Goal: Task Accomplishment & Management: Use online tool/utility

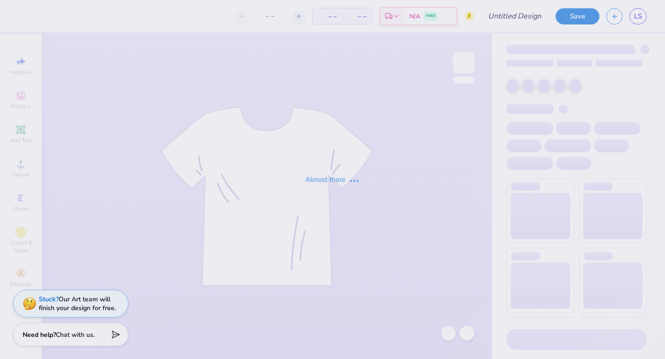
type input "surf themed bid day"
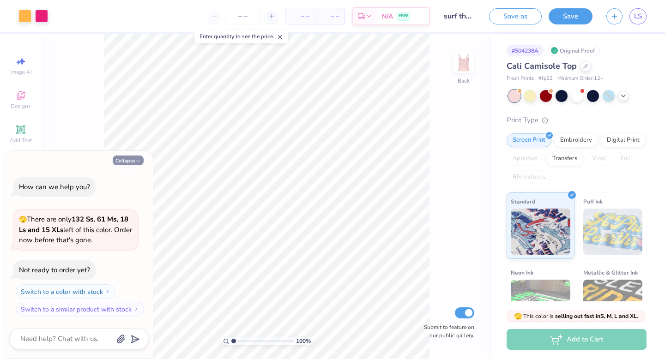
click at [136, 158] on icon "button" at bounding box center [138, 161] width 6 height 6
type textarea "x"
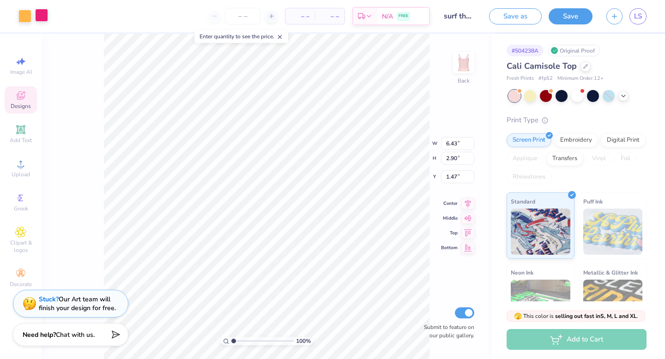
click at [45, 12] on div at bounding box center [41, 15] width 13 height 13
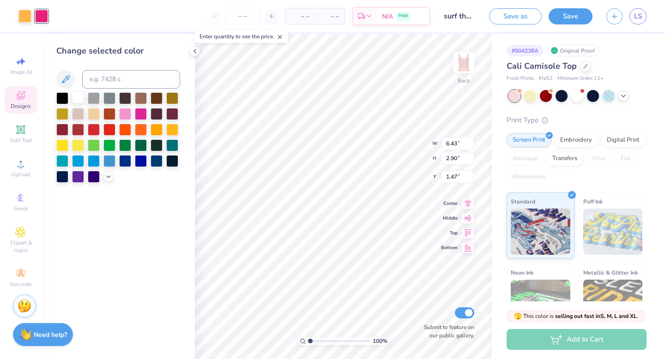
click at [79, 96] on div at bounding box center [78, 97] width 12 height 12
click at [24, 12] on div at bounding box center [24, 15] width 13 height 13
click at [110, 128] on div at bounding box center [109, 129] width 12 height 12
click at [128, 127] on div at bounding box center [125, 130] width 12 height 12
click at [42, 18] on div at bounding box center [41, 15] width 13 height 13
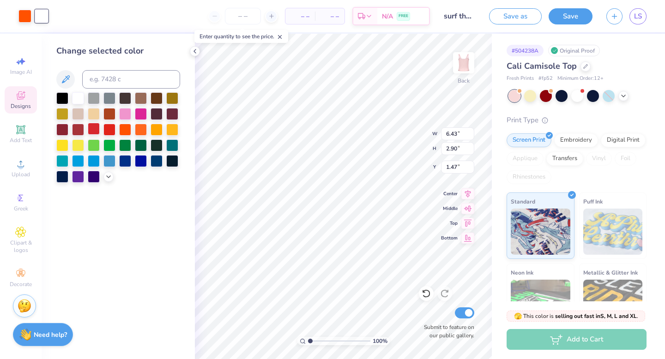
click at [96, 129] on div at bounding box center [94, 129] width 12 height 12
click at [31, 17] on div at bounding box center [24, 15] width 13 height 13
click at [25, 15] on div at bounding box center [24, 16] width 13 height 13
click at [77, 99] on div at bounding box center [78, 97] width 12 height 12
click at [563, 99] on div at bounding box center [562, 95] width 12 height 12
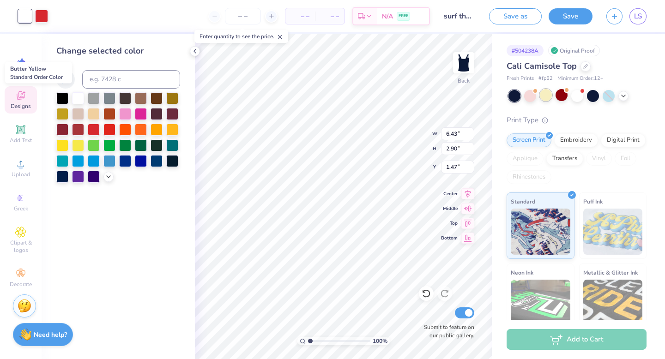
click at [551, 97] on div at bounding box center [546, 95] width 12 height 12
click at [44, 13] on div at bounding box center [41, 15] width 13 height 13
click at [127, 116] on div at bounding box center [125, 113] width 12 height 12
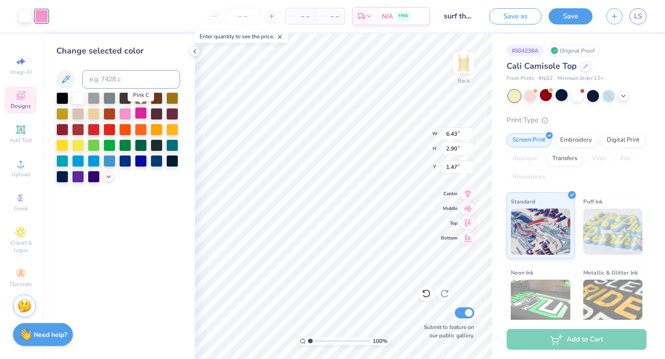
click at [139, 113] on div at bounding box center [141, 113] width 12 height 12
click at [127, 112] on div at bounding box center [125, 113] width 12 height 12
click at [105, 178] on icon at bounding box center [108, 175] width 7 height 7
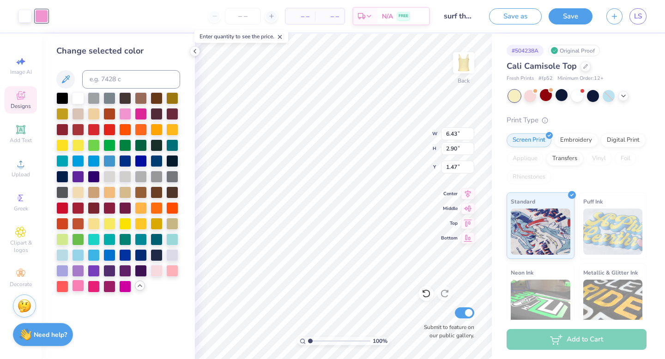
click at [79, 287] on div at bounding box center [78, 286] width 12 height 12
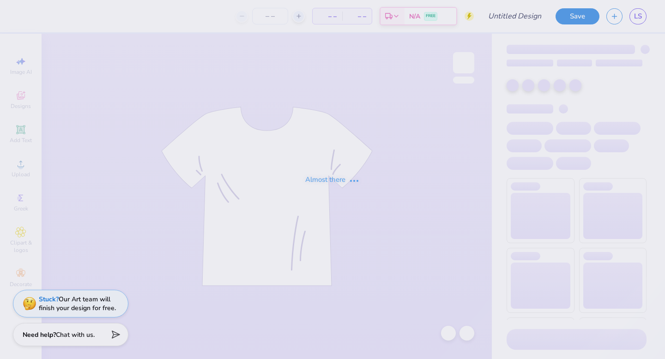
type input "surf themed bid day"
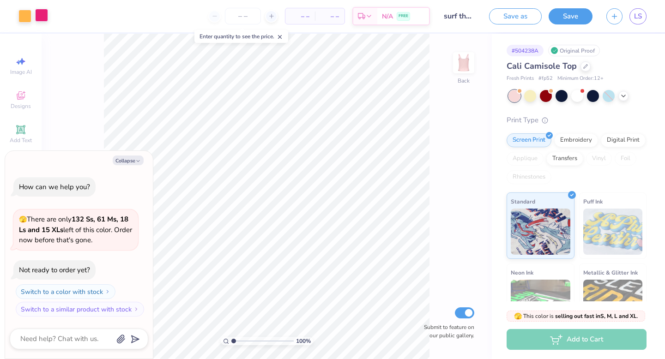
click at [46, 16] on div at bounding box center [41, 15] width 13 height 13
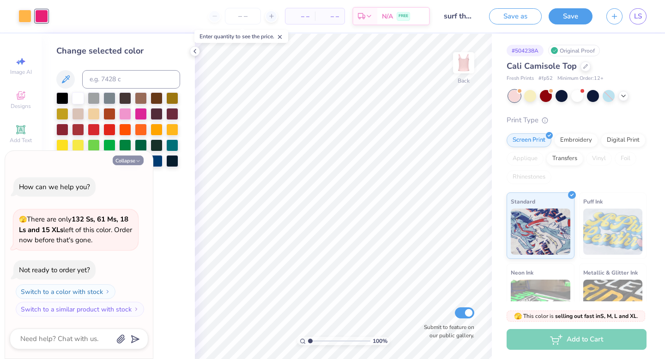
click at [138, 157] on button "Collapse" at bounding box center [128, 161] width 31 height 10
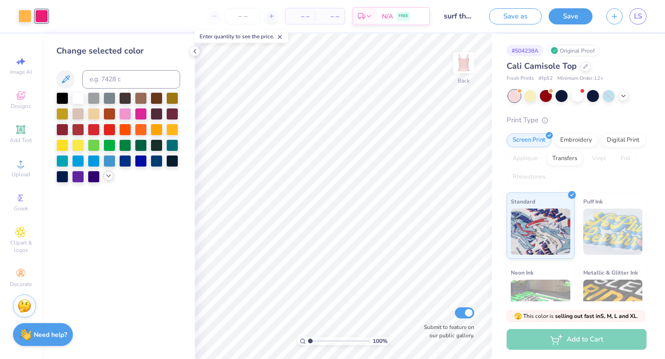
click at [109, 175] on icon at bounding box center [108, 175] width 7 height 7
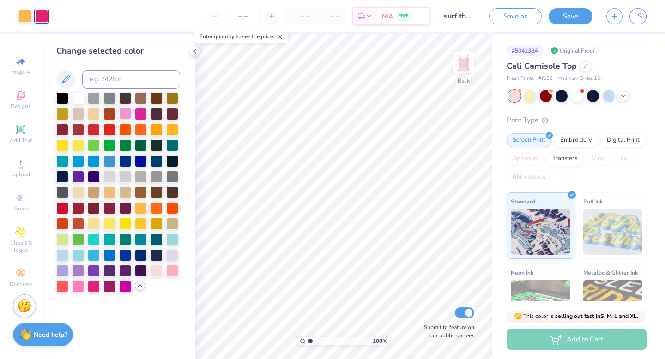
click at [127, 113] on div at bounding box center [125, 113] width 12 height 12
click at [80, 285] on div at bounding box center [78, 286] width 12 height 12
click at [97, 287] on div at bounding box center [94, 286] width 12 height 12
click at [129, 289] on div at bounding box center [125, 286] width 12 height 12
click at [127, 116] on div at bounding box center [125, 113] width 12 height 12
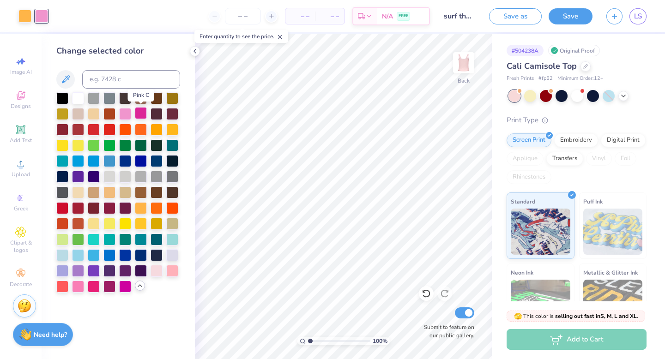
click at [139, 115] on div at bounding box center [141, 113] width 12 height 12
click at [82, 289] on div at bounding box center [78, 286] width 12 height 12
click at [547, 95] on div at bounding box center [546, 95] width 12 height 12
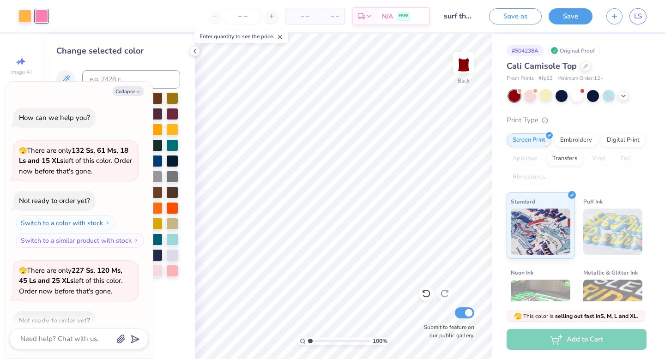
scroll to position [51, 0]
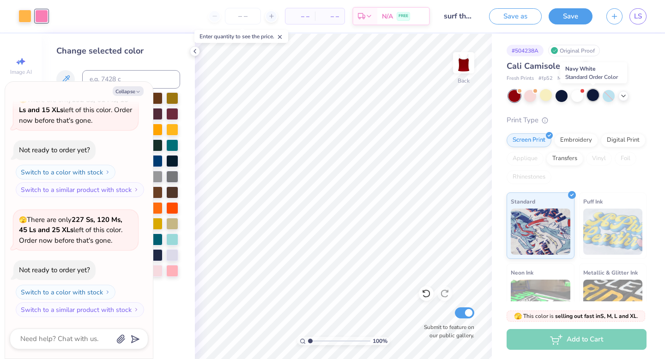
click at [591, 97] on div at bounding box center [593, 95] width 12 height 12
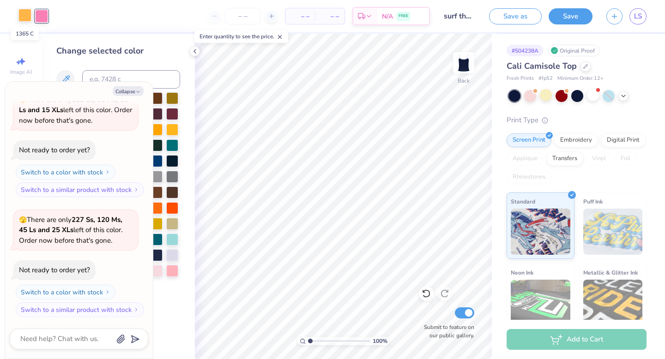
click at [21, 15] on div at bounding box center [24, 15] width 13 height 13
click at [131, 93] on button "Collapse" at bounding box center [128, 91] width 31 height 10
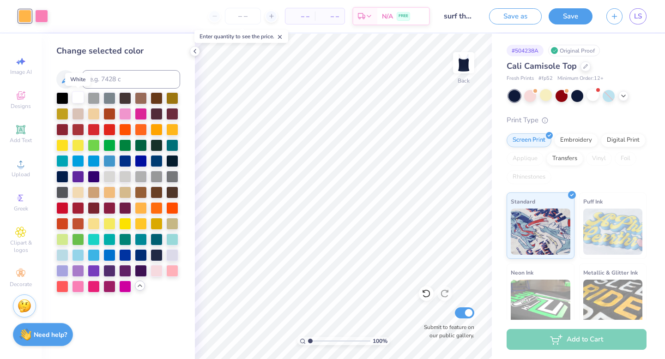
click at [79, 98] on div at bounding box center [78, 97] width 12 height 12
click at [548, 97] on div at bounding box center [546, 95] width 12 height 12
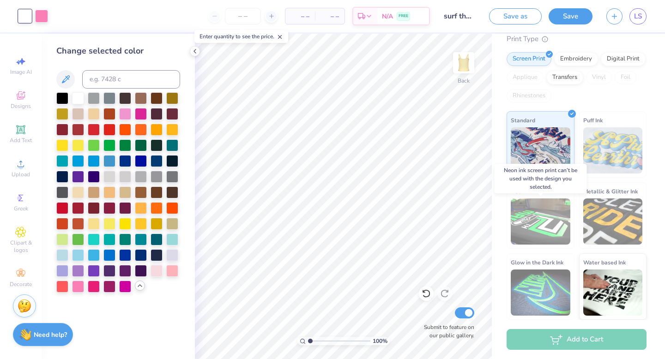
scroll to position [0, 0]
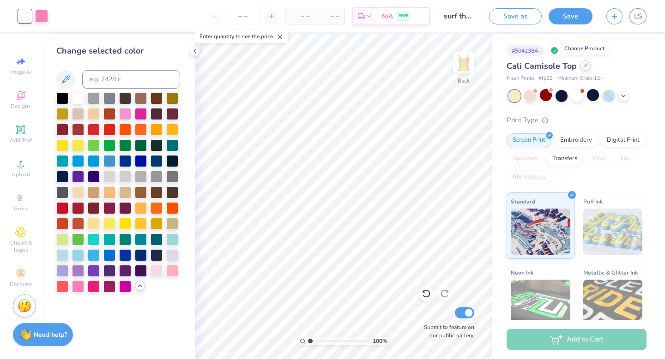
click at [585, 66] on icon at bounding box center [585, 65] width 5 height 5
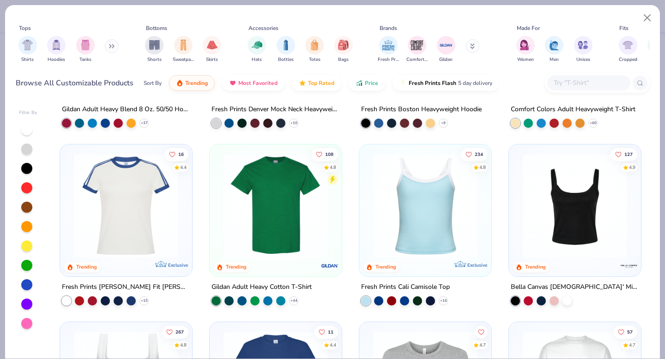
scroll to position [142, 0]
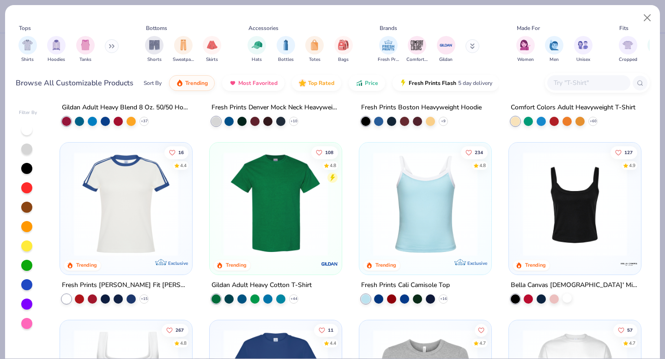
click at [571, 297] on div at bounding box center [567, 297] width 9 height 9
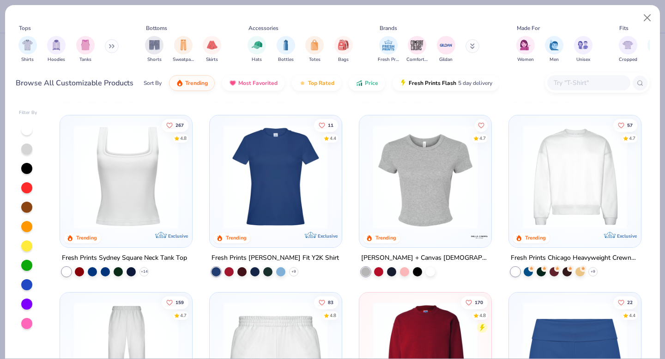
scroll to position [348, 0]
click at [417, 163] on img at bounding box center [426, 176] width 114 height 104
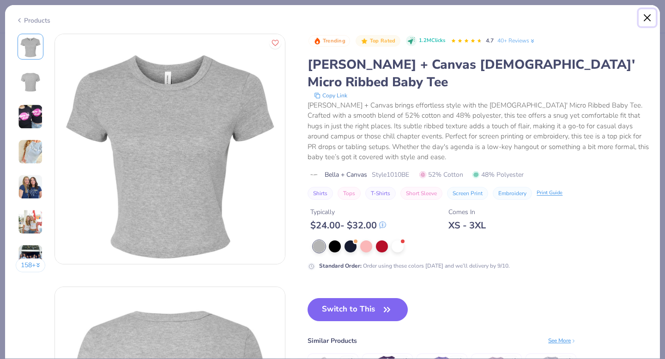
click at [653, 18] on button "Close" at bounding box center [648, 18] width 18 height 18
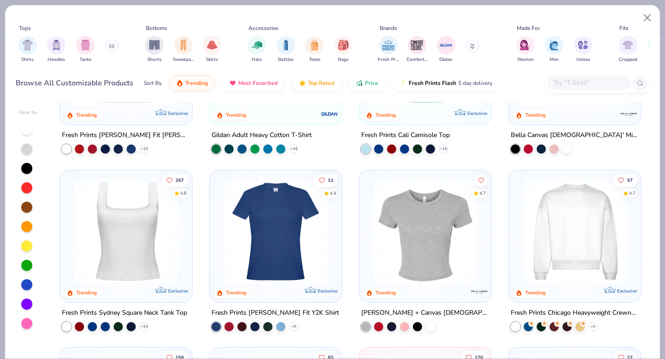
scroll to position [279, 0]
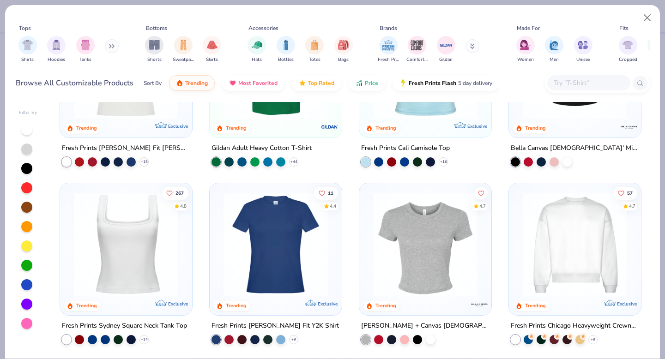
click at [124, 253] on img at bounding box center [126, 244] width 114 height 104
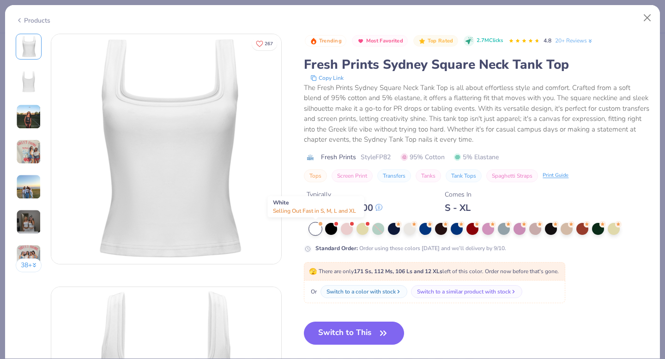
click at [316, 228] on div at bounding box center [315, 229] width 12 height 12
click at [344, 333] on button "Switch to This" at bounding box center [354, 333] width 100 height 23
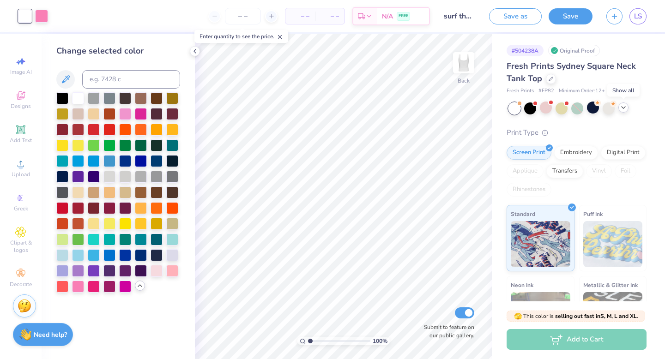
click at [626, 106] on icon at bounding box center [623, 107] width 7 height 7
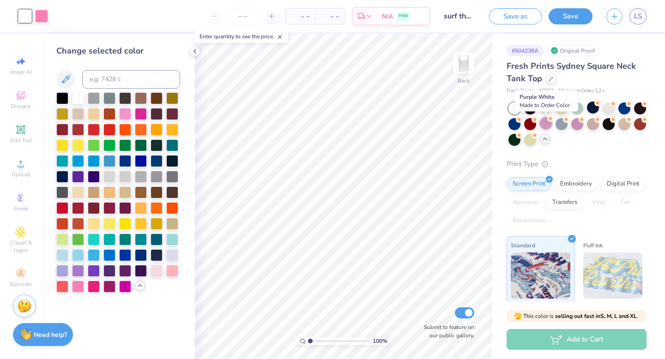
click at [546, 124] on div at bounding box center [546, 123] width 12 height 12
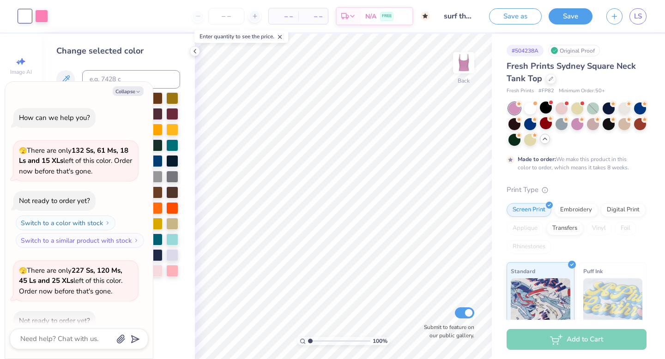
scroll to position [127, 0]
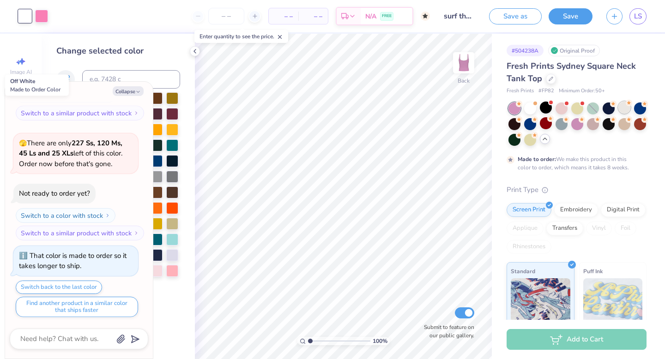
click at [625, 106] on div at bounding box center [624, 108] width 12 height 12
click at [528, 141] on div at bounding box center [530, 139] width 12 height 12
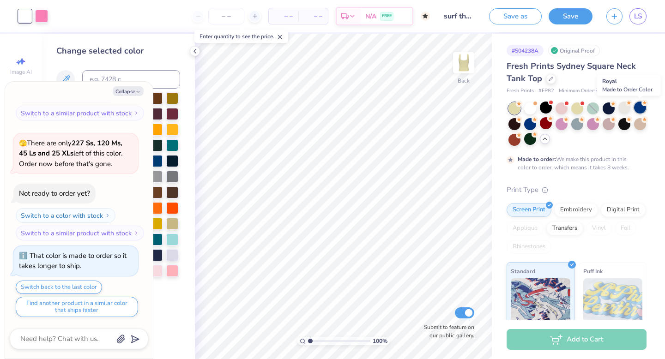
click at [640, 112] on div at bounding box center [640, 108] width 12 height 12
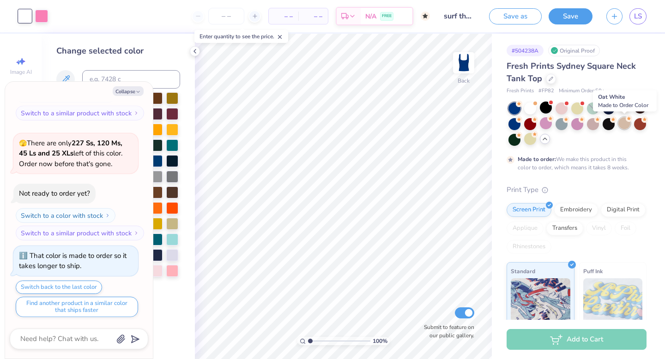
click at [625, 124] on div at bounding box center [624, 123] width 12 height 12
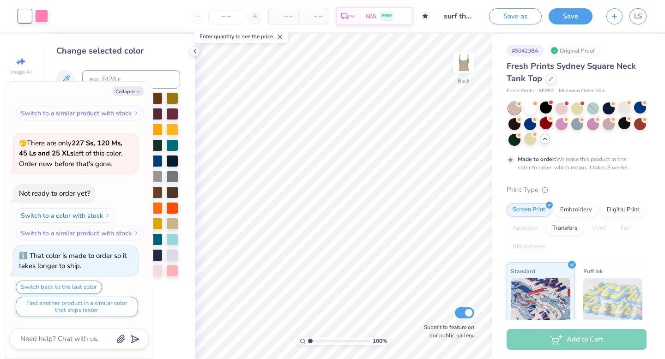
click at [544, 122] on div at bounding box center [546, 123] width 12 height 12
click at [527, 124] on div at bounding box center [530, 123] width 12 height 12
click at [511, 123] on div at bounding box center [515, 123] width 12 height 12
click at [610, 107] on div at bounding box center [609, 108] width 12 height 12
type textarea "x"
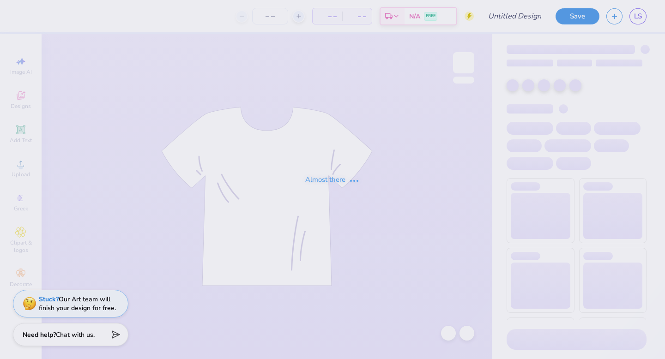
type input "surf themed bid day"
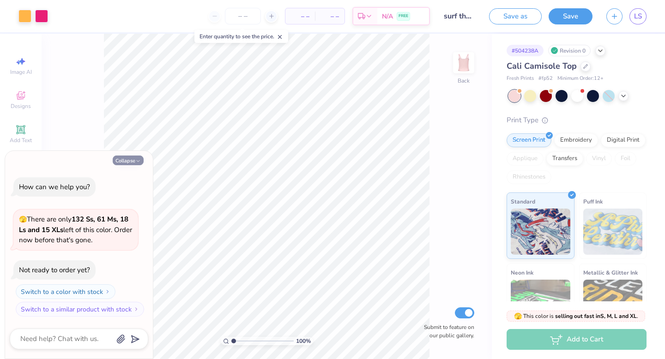
click at [130, 160] on button "Collapse" at bounding box center [128, 161] width 31 height 10
type textarea "x"
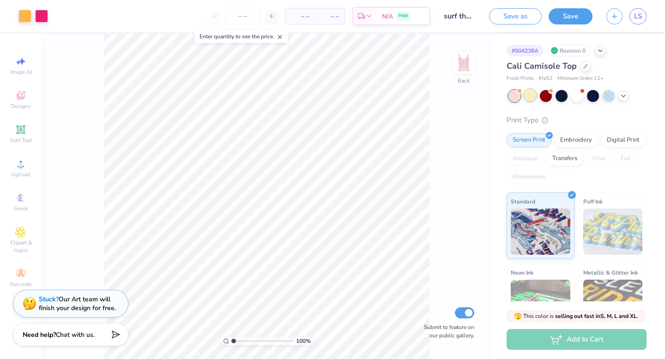
click at [532, 97] on div at bounding box center [530, 95] width 12 height 12
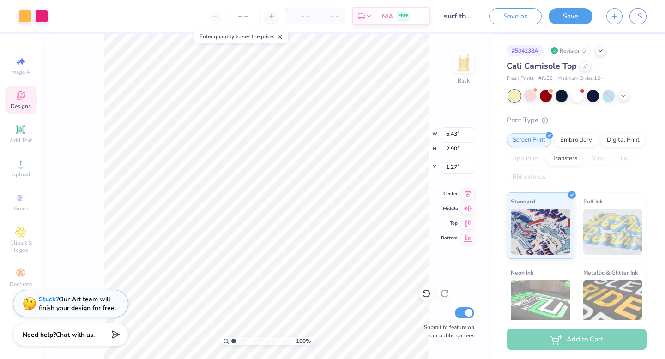
type input "1.55"
type input "1.34"
click at [609, 100] on div at bounding box center [609, 96] width 12 height 12
click at [610, 98] on div at bounding box center [609, 96] width 12 height 12
click at [627, 96] on icon at bounding box center [623, 94] width 7 height 7
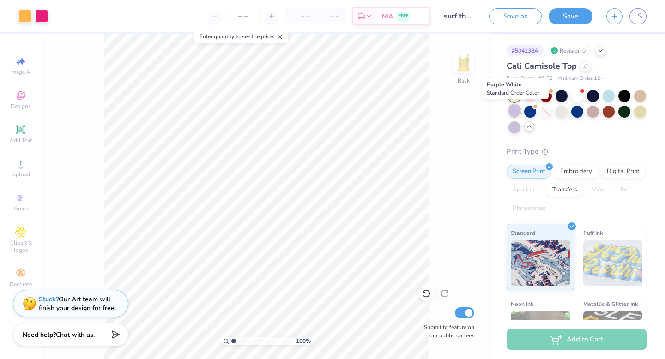
click at [516, 107] on div at bounding box center [515, 111] width 12 height 12
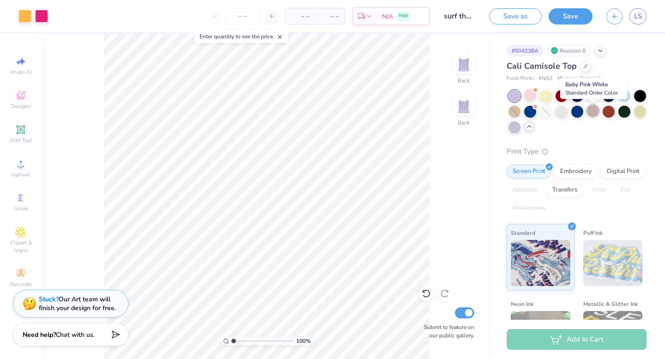
click at [594, 113] on div at bounding box center [593, 111] width 12 height 12
click at [24, 17] on div at bounding box center [24, 15] width 13 height 13
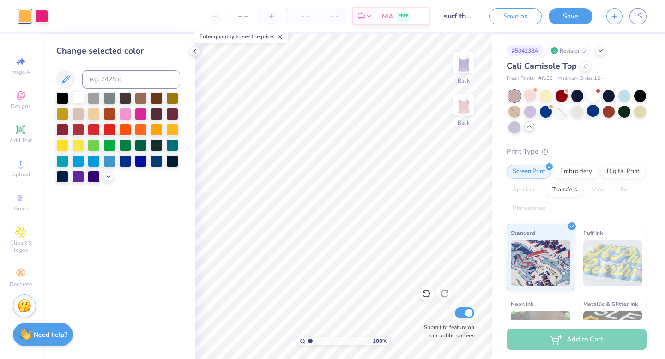
click at [79, 96] on div at bounding box center [78, 97] width 12 height 12
click at [40, 12] on div at bounding box center [41, 15] width 13 height 13
click at [546, 97] on div at bounding box center [546, 95] width 12 height 12
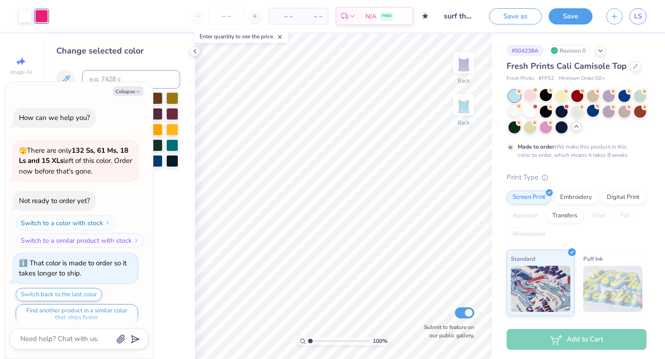
scroll to position [7, 0]
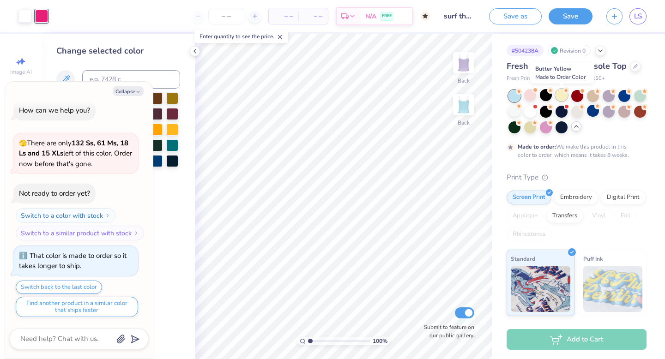
click at [560, 98] on div at bounding box center [562, 95] width 12 height 12
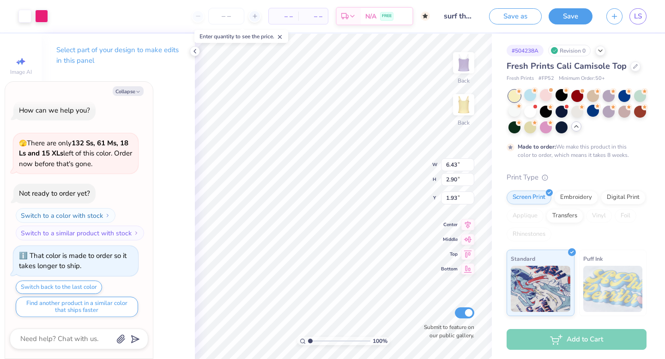
type textarea "x"
type input "1.53"
click at [533, 98] on div at bounding box center [530, 95] width 12 height 12
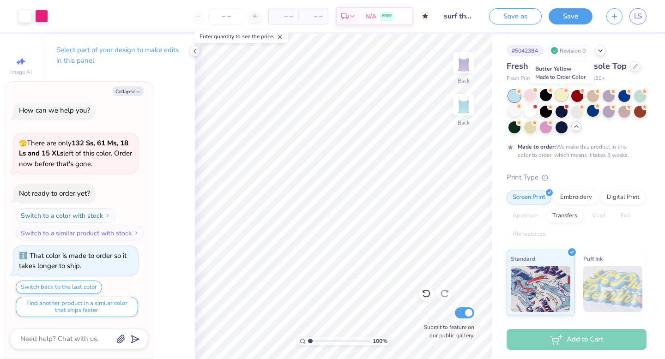
click at [562, 97] on div at bounding box center [562, 95] width 12 height 12
click at [640, 96] on div at bounding box center [640, 95] width 12 height 12
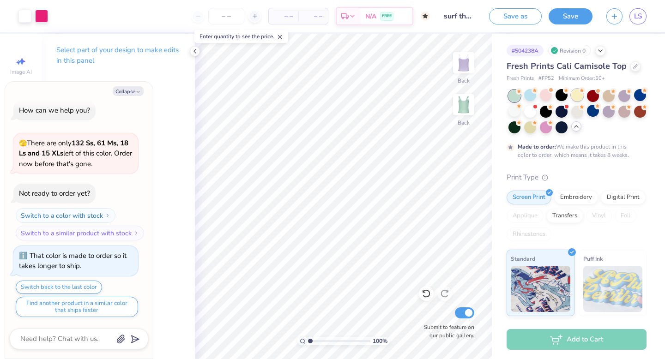
click at [576, 98] on div at bounding box center [577, 95] width 12 height 12
click at [576, 127] on icon at bounding box center [576, 126] width 7 height 7
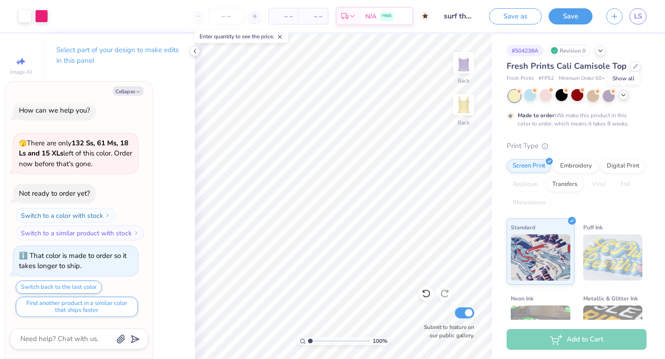
click at [626, 97] on icon at bounding box center [623, 94] width 7 height 7
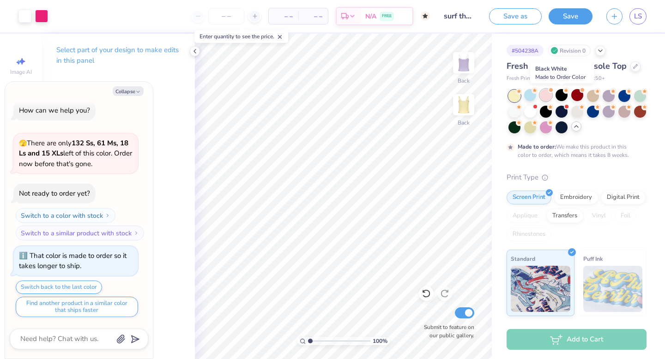
click at [547, 97] on div at bounding box center [546, 95] width 12 height 12
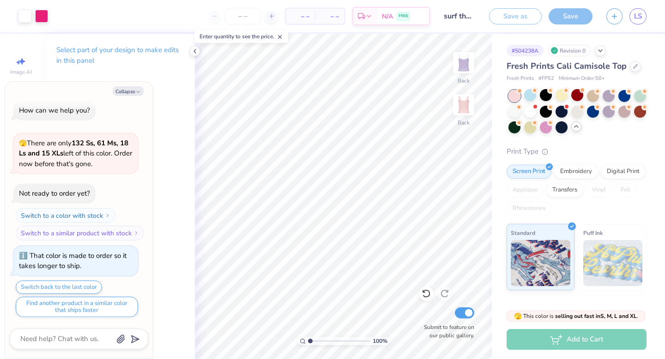
scroll to position [174, 0]
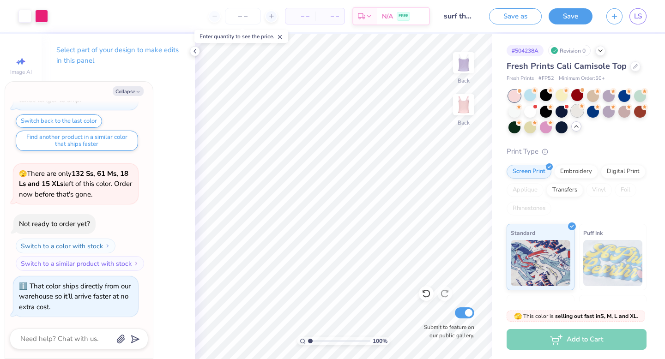
click at [577, 113] on div at bounding box center [577, 111] width 12 height 12
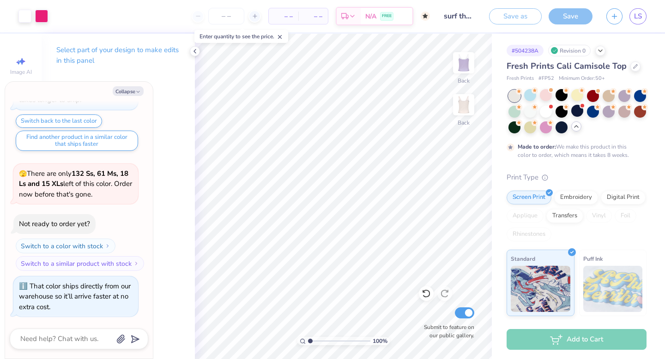
scroll to position [250, 0]
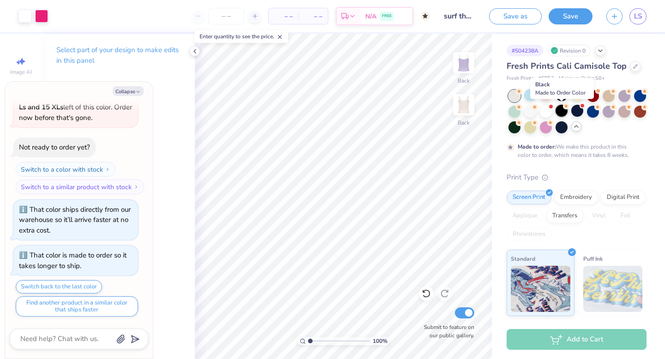
click at [565, 111] on div at bounding box center [562, 111] width 12 height 12
click at [580, 97] on div at bounding box center [577, 95] width 12 height 12
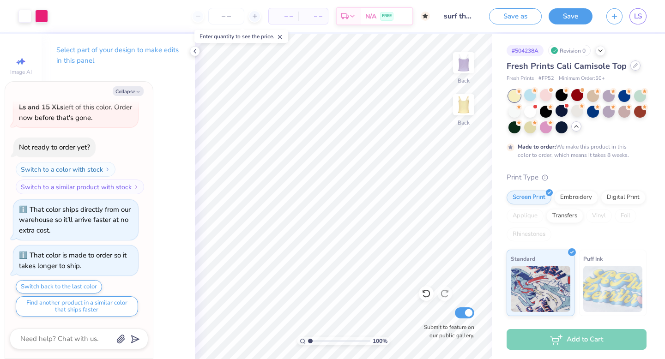
click at [634, 67] on icon at bounding box center [635, 65] width 5 height 5
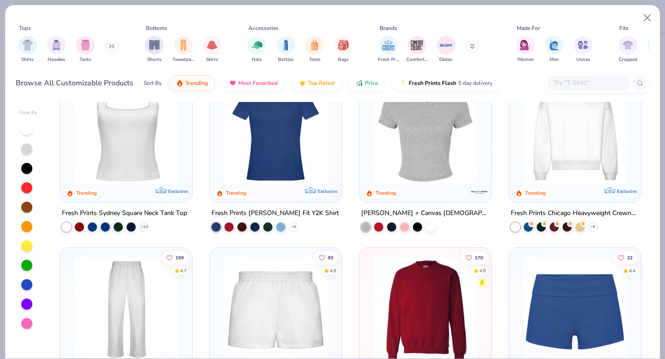
scroll to position [539, 0]
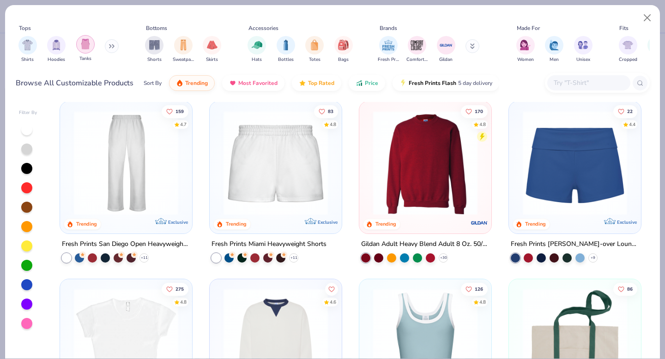
click at [86, 43] on img "filter for Tanks" at bounding box center [85, 44] width 10 height 11
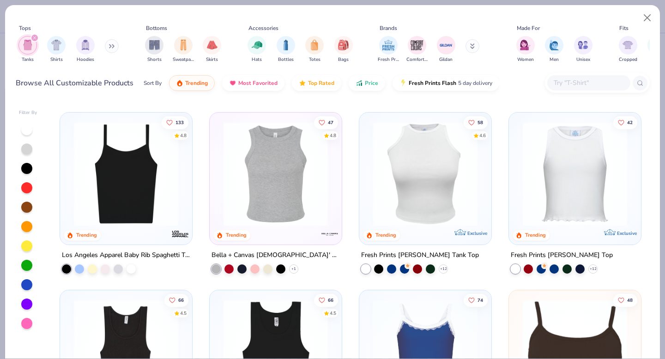
scroll to position [173, 0]
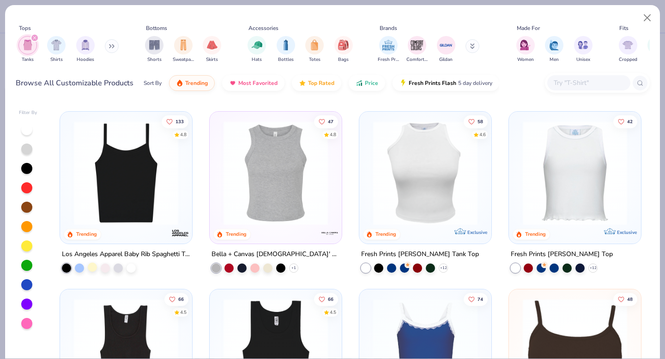
click at [94, 269] on div at bounding box center [92, 266] width 9 height 9
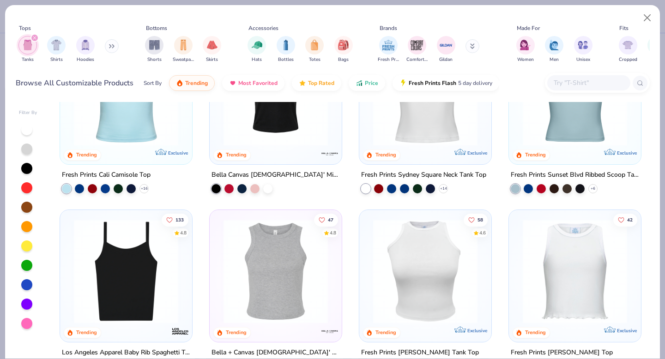
scroll to position [0, 0]
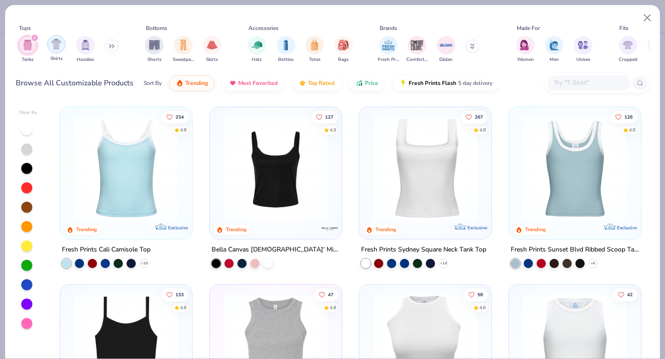
click at [64, 47] on div "filter for Shirts" at bounding box center [56, 44] width 18 height 18
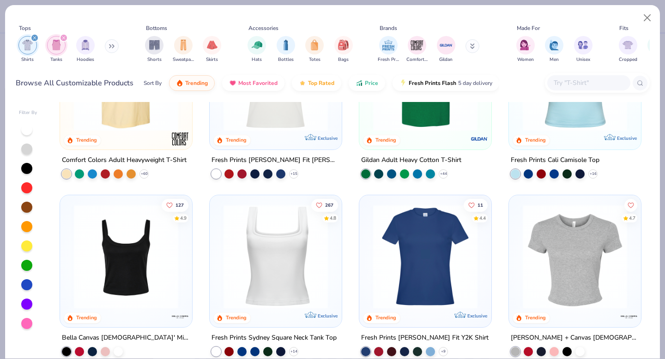
scroll to position [91, 0]
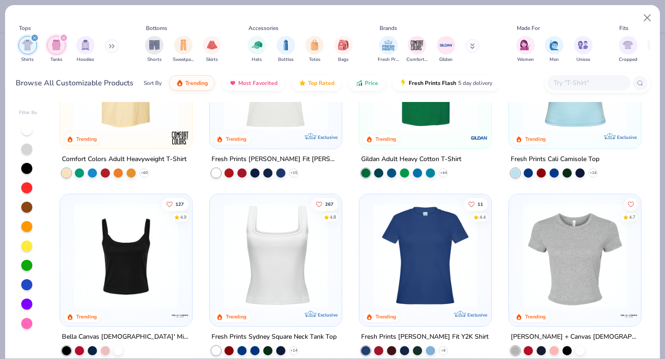
click at [136, 262] on img at bounding box center [126, 256] width 114 height 104
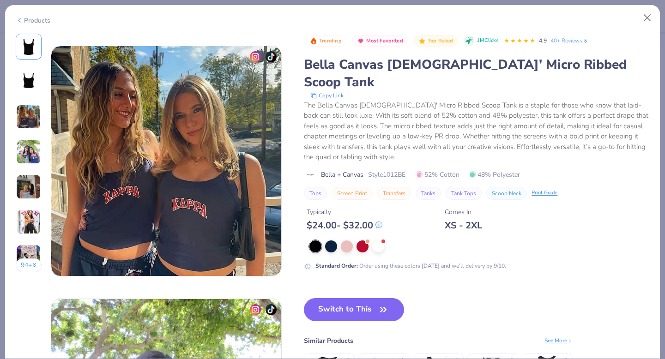
scroll to position [500, 0]
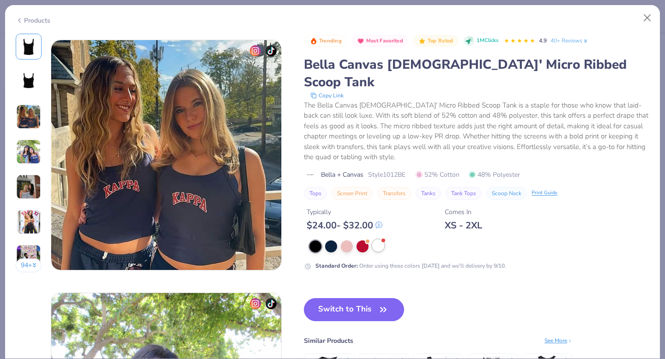
click at [379, 240] on div at bounding box center [378, 246] width 12 height 12
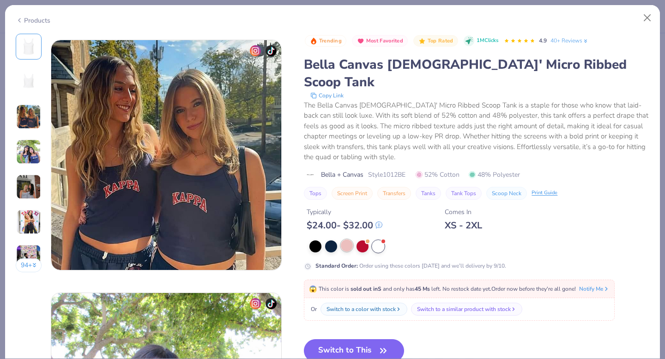
click at [350, 240] on div at bounding box center [347, 246] width 12 height 12
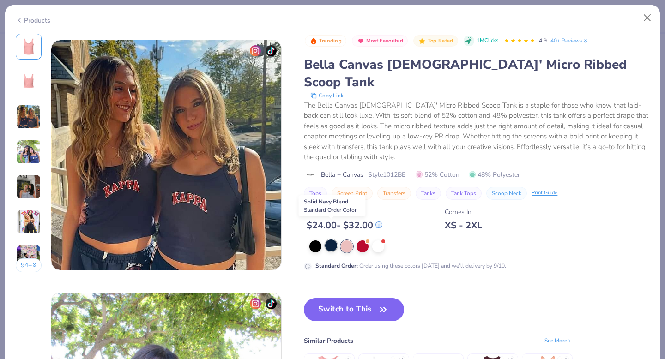
click at [329, 240] on div at bounding box center [331, 246] width 12 height 12
click at [313, 240] on div at bounding box center [315, 246] width 12 height 12
click at [364, 240] on div at bounding box center [363, 246] width 12 height 12
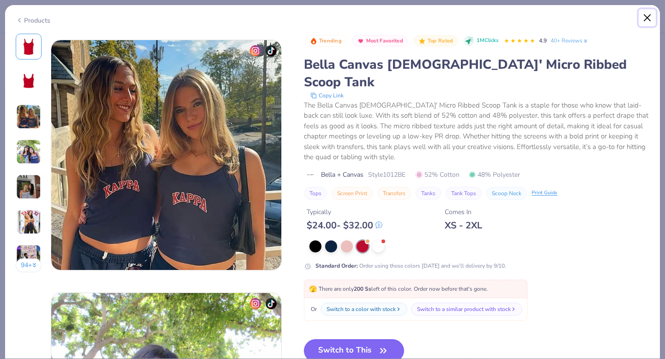
click at [647, 21] on button "Close" at bounding box center [648, 18] width 18 height 18
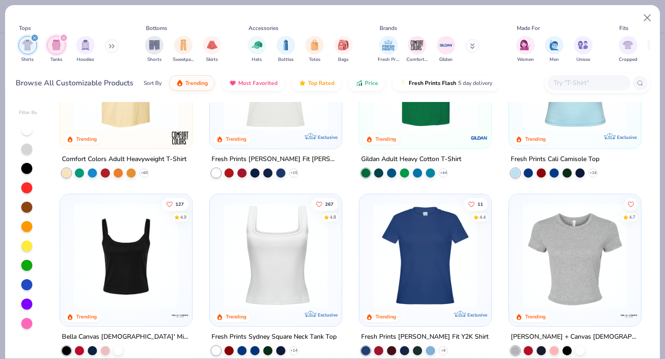
click at [281, 252] on img at bounding box center [276, 256] width 114 height 104
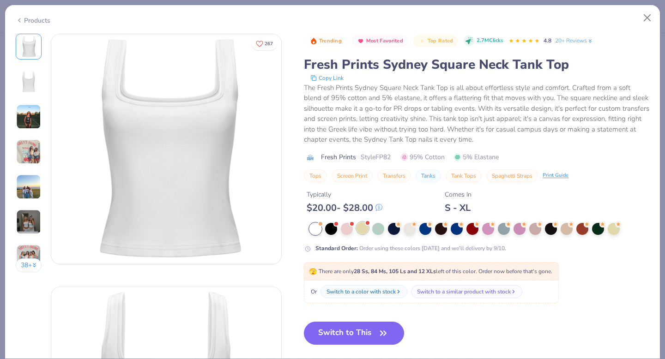
click at [363, 229] on div at bounding box center [363, 228] width 12 height 12
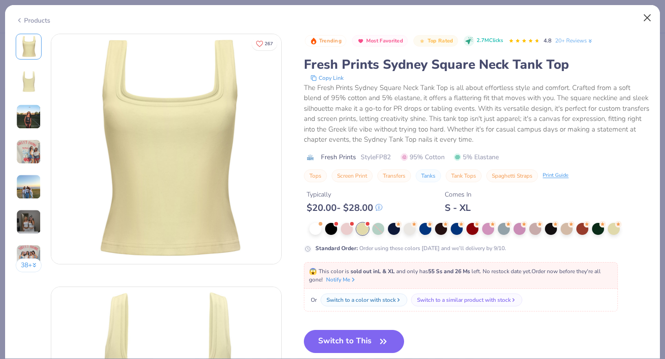
click at [656, 16] on div "Products" at bounding box center [332, 17] width 655 height 24
click at [651, 15] on button "Close" at bounding box center [648, 18] width 18 height 18
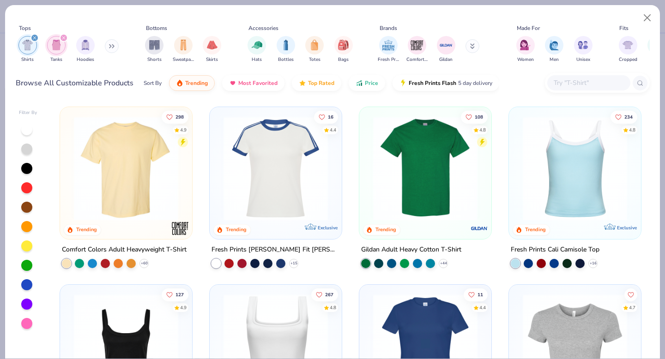
click at [113, 46] on icon at bounding box center [112, 46] width 6 height 5
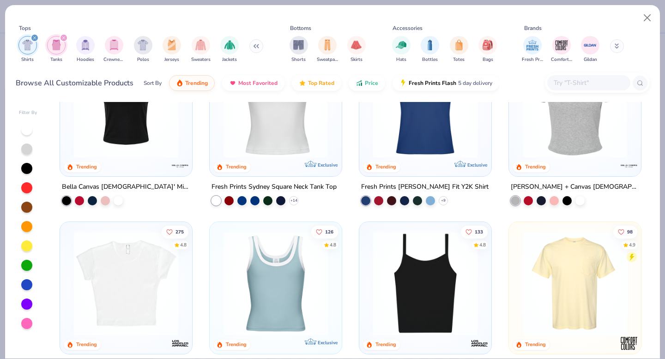
scroll to position [316, 0]
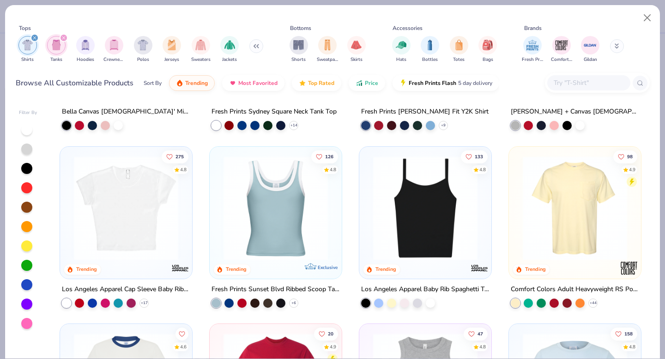
click at [171, 220] on img at bounding box center [126, 208] width 114 height 104
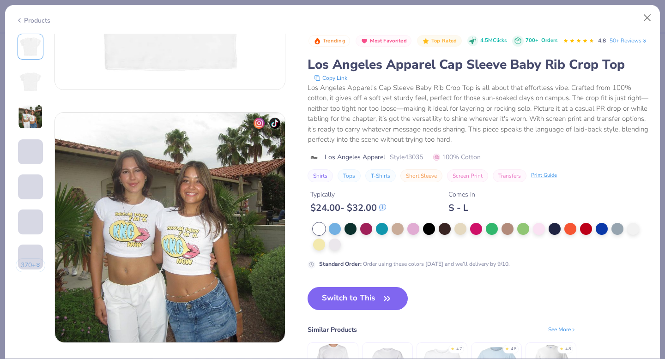
scroll to position [429, 0]
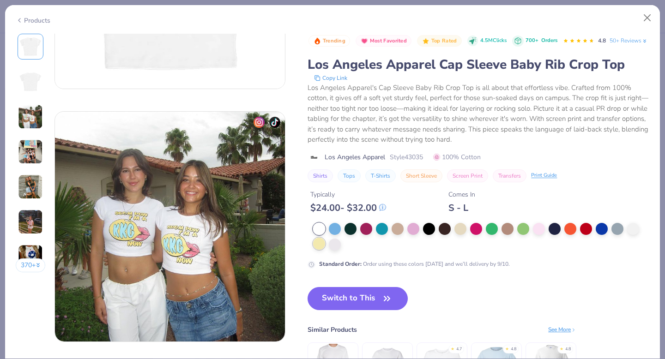
click at [319, 250] on div at bounding box center [319, 244] width 12 height 12
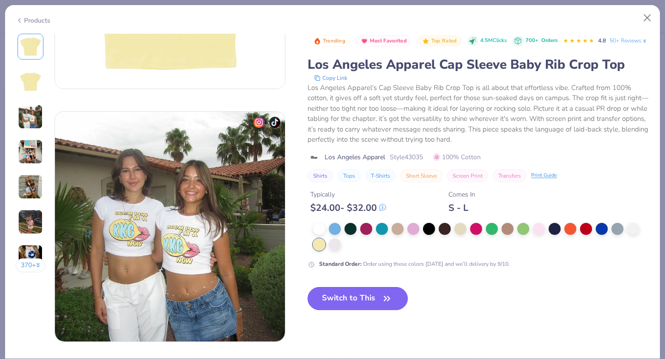
click at [338, 310] on button "Switch to This" at bounding box center [358, 298] width 100 height 23
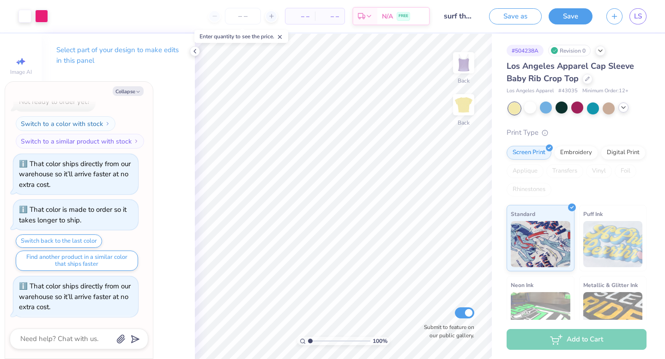
click at [627, 109] on icon at bounding box center [623, 107] width 7 height 7
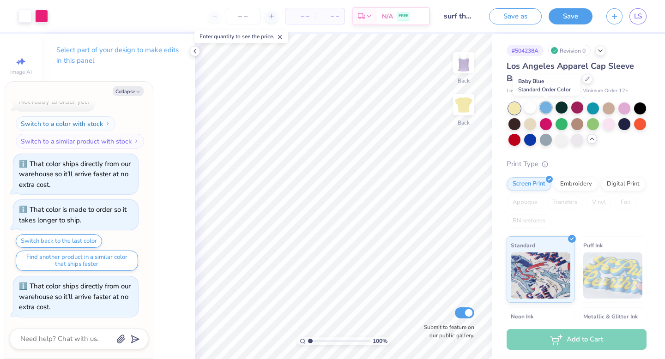
click at [550, 109] on div at bounding box center [546, 108] width 12 height 12
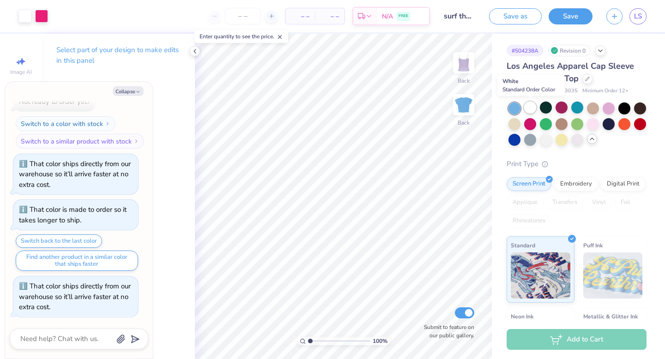
click at [532, 109] on div at bounding box center [530, 108] width 12 height 12
click at [610, 107] on div at bounding box center [609, 108] width 12 height 12
click at [595, 127] on div at bounding box center [593, 123] width 12 height 12
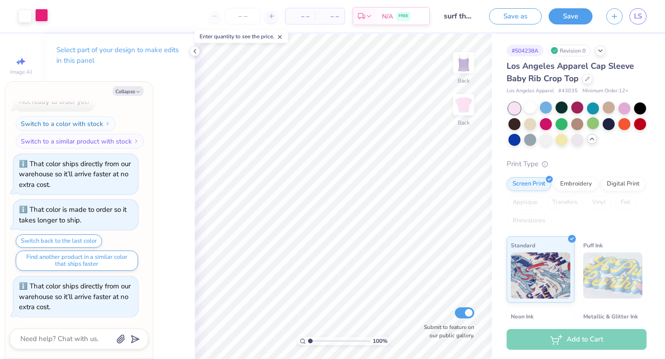
click at [46, 19] on div at bounding box center [41, 15] width 13 height 13
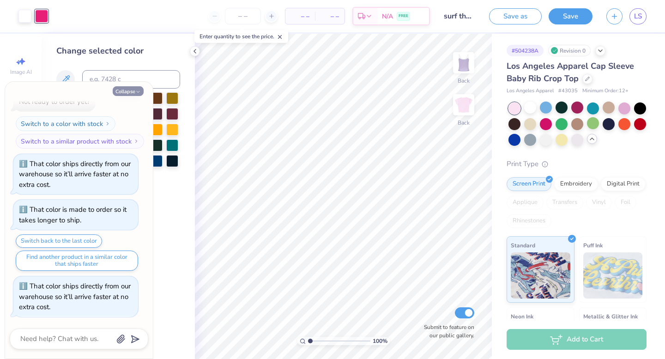
click at [139, 94] on icon "button" at bounding box center [138, 92] width 6 height 6
type textarea "x"
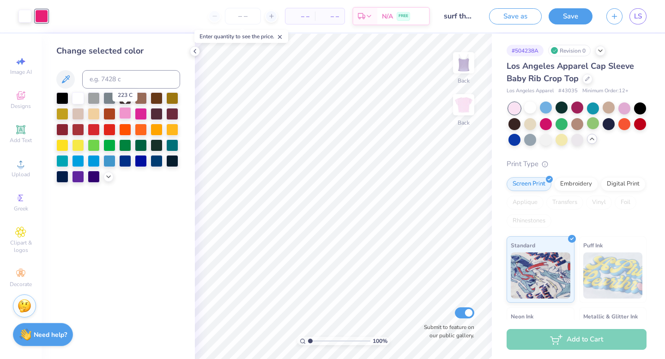
click at [127, 113] on div at bounding box center [125, 113] width 12 height 12
click at [109, 178] on icon at bounding box center [108, 175] width 7 height 7
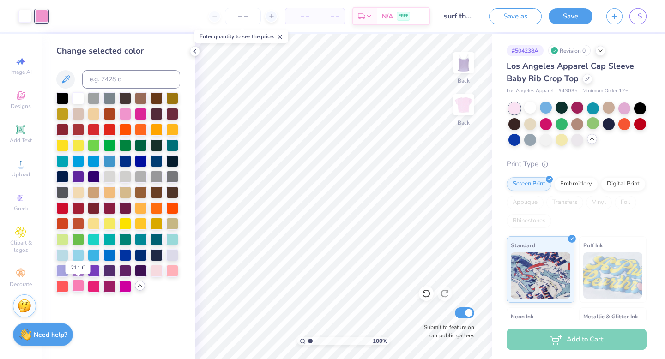
click at [78, 287] on div at bounding box center [78, 286] width 12 height 12
click at [562, 139] on div at bounding box center [562, 139] width 12 height 12
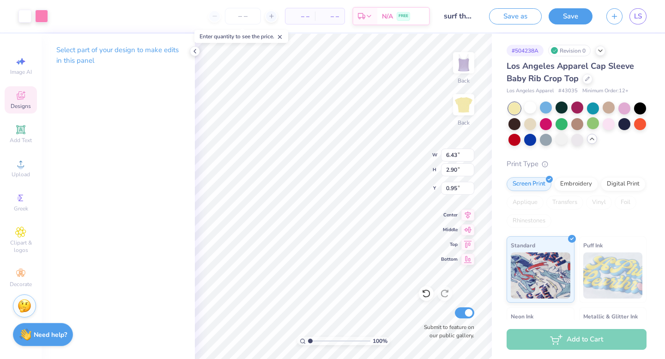
type input "0.95"
type input "6.53"
type input "2.94"
type input "1.01"
type input "1.32"
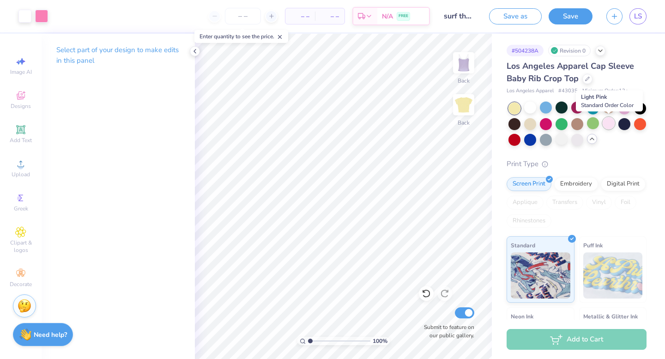
click at [611, 124] on div at bounding box center [609, 123] width 12 height 12
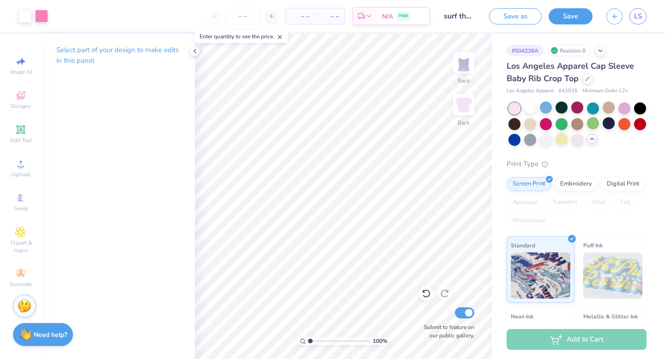
click at [563, 141] on div at bounding box center [562, 139] width 12 height 12
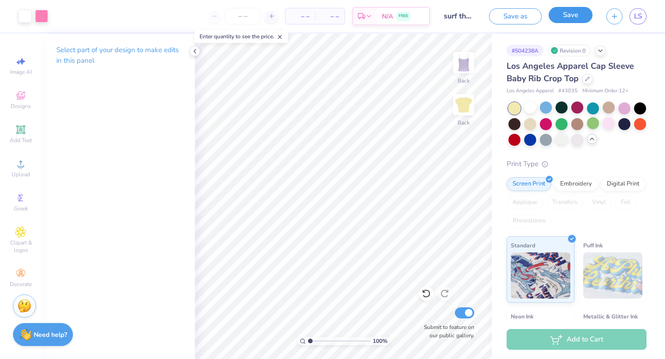
click at [572, 15] on button "Save" at bounding box center [571, 15] width 44 height 16
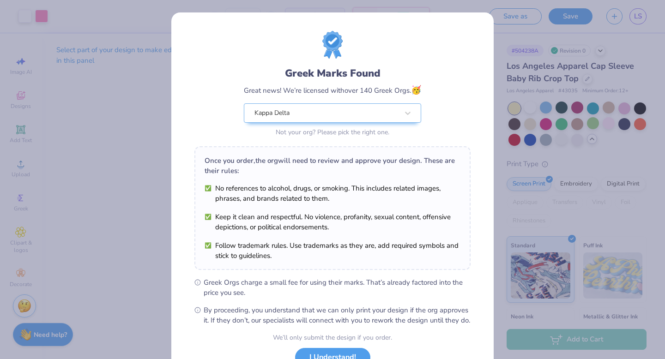
click at [123, 178] on div "Greek Marks Found Great news! We’re licensed with over 140 Greek Orgs. 🥳 Kappa …" at bounding box center [332, 179] width 665 height 359
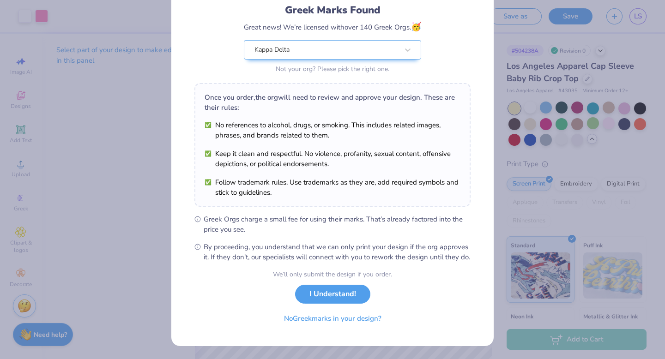
click at [337, 295] on button "I Understand!" at bounding box center [332, 294] width 75 height 19
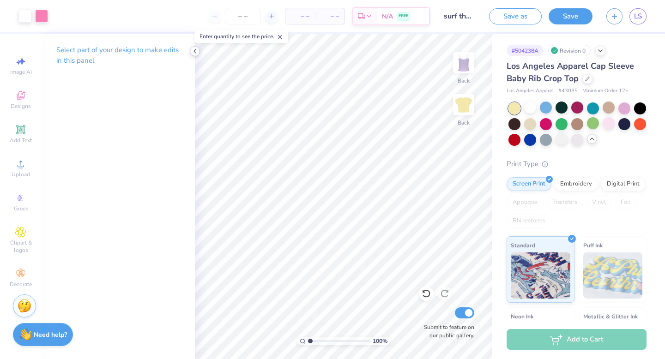
click at [194, 55] on icon at bounding box center [194, 51] width 7 height 7
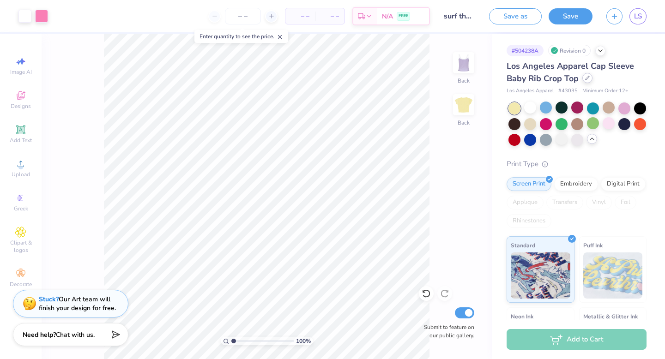
click at [589, 77] on icon at bounding box center [587, 78] width 5 height 5
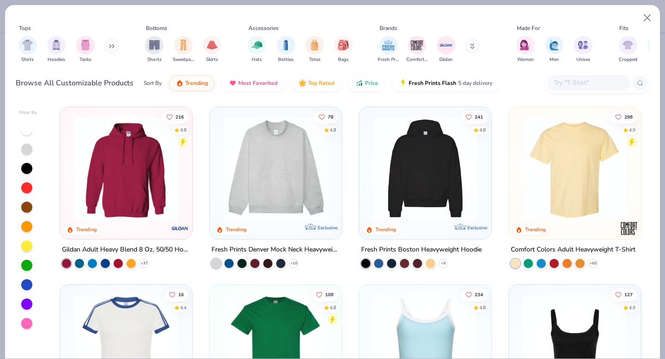
scroll to position [172, 0]
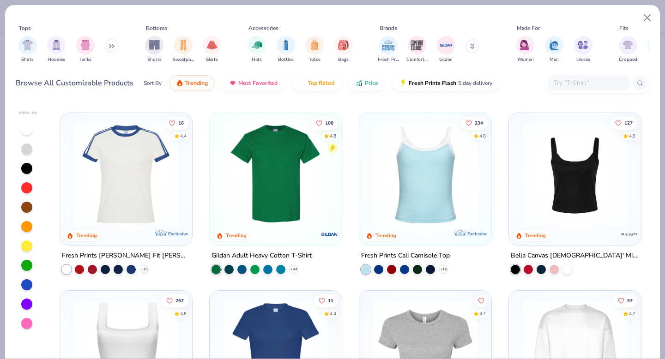
click at [559, 201] on img at bounding box center [575, 174] width 114 height 104
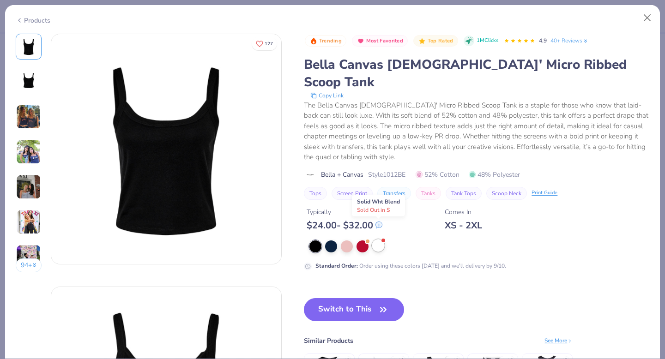
click at [378, 240] on div at bounding box center [378, 246] width 12 height 12
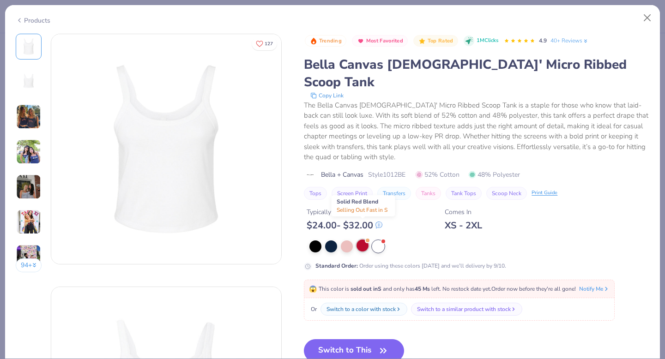
click at [360, 240] on div at bounding box center [363, 246] width 12 height 12
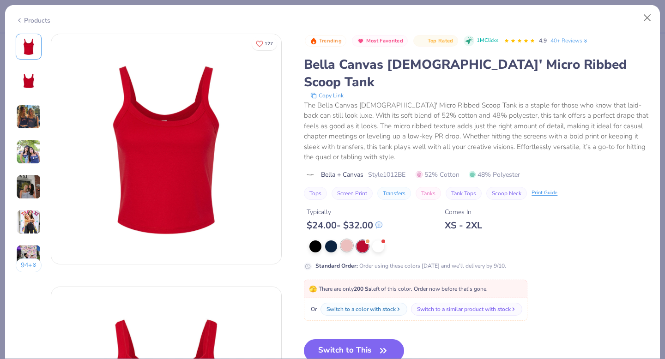
click at [347, 240] on div at bounding box center [347, 246] width 12 height 12
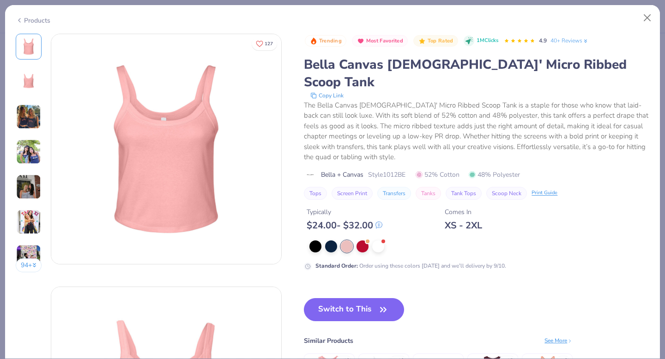
click at [339, 241] on div at bounding box center [479, 247] width 340 height 12
click at [334, 240] on div at bounding box center [331, 246] width 12 height 12
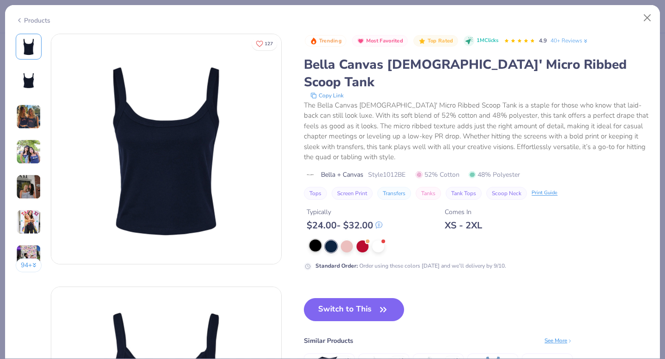
click at [318, 240] on div at bounding box center [315, 246] width 12 height 12
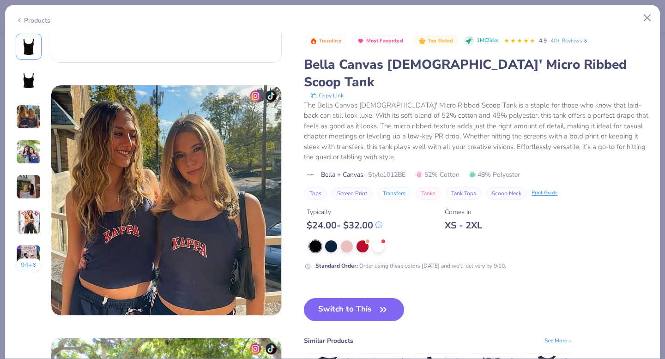
scroll to position [471, 0]
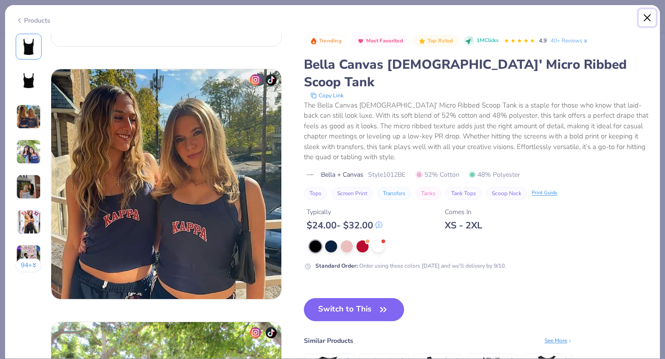
click at [646, 19] on button "Close" at bounding box center [648, 18] width 18 height 18
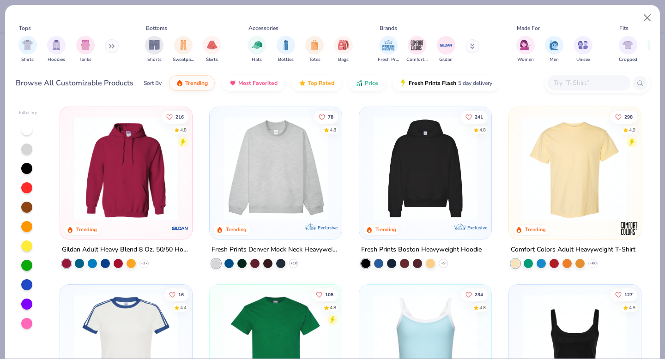
type input "surf themed bid day"
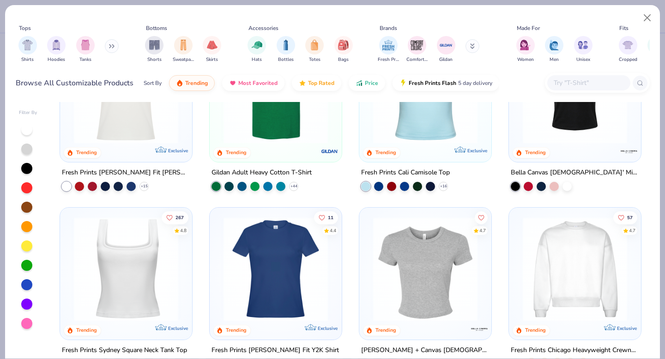
scroll to position [312, 0]
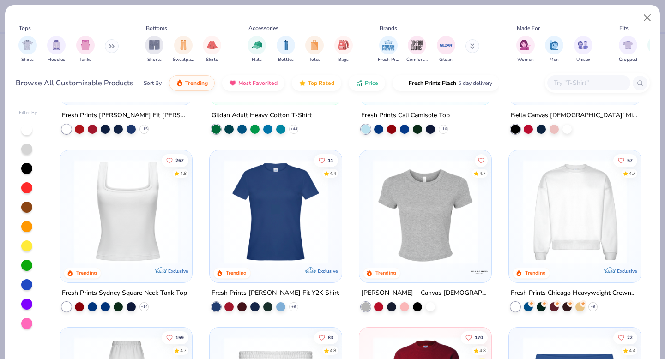
click at [573, 85] on input "text" at bounding box center [588, 83] width 71 height 11
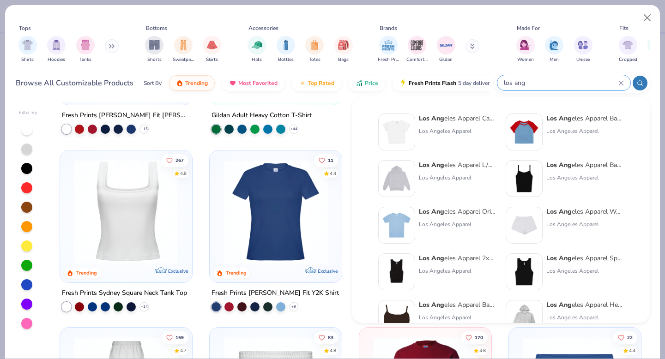
type input "los ang"
click at [574, 176] on div "Los Angeles Apparel" at bounding box center [585, 178] width 78 height 8
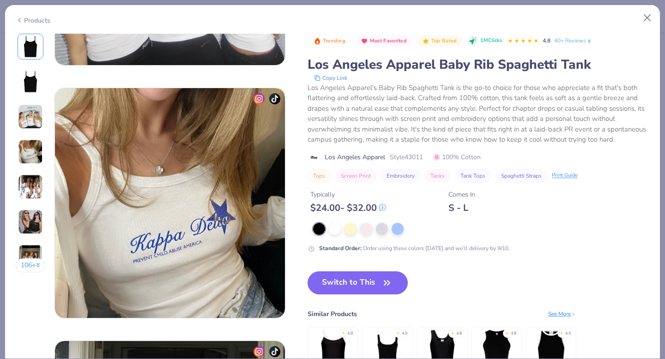
scroll to position [707, 0]
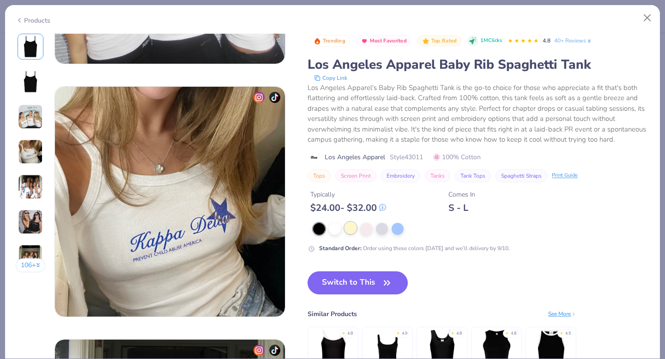
click at [352, 231] on div at bounding box center [351, 228] width 12 height 12
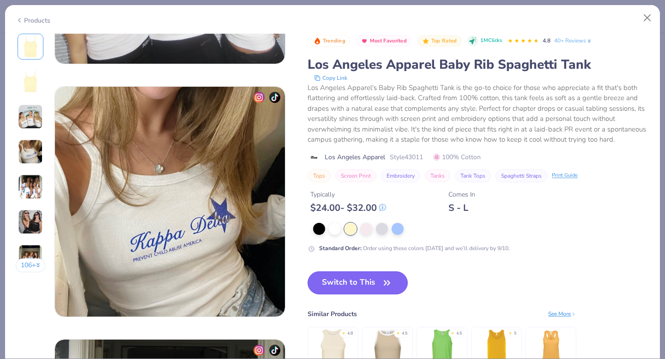
click at [371, 289] on button "Switch to This" at bounding box center [358, 283] width 100 height 23
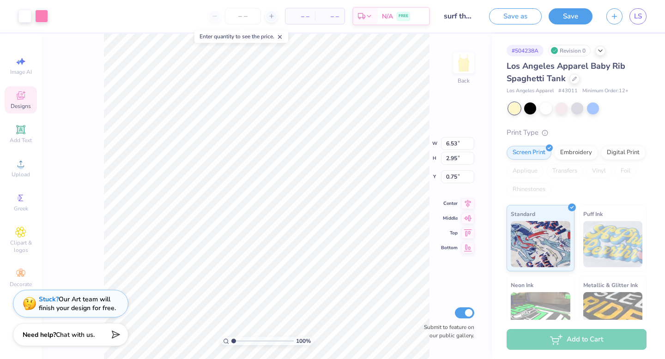
type input "1.23"
click at [595, 108] on div at bounding box center [593, 108] width 12 height 12
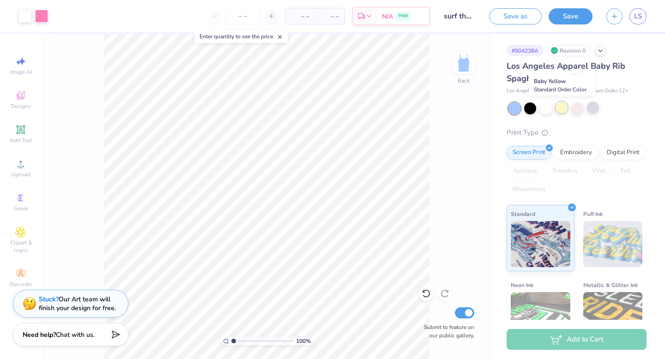
click at [561, 106] on div at bounding box center [562, 108] width 12 height 12
click at [576, 81] on div at bounding box center [575, 78] width 10 height 10
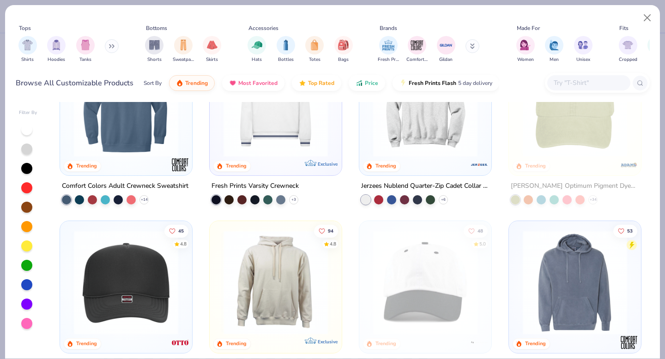
scroll to position [1449, 0]
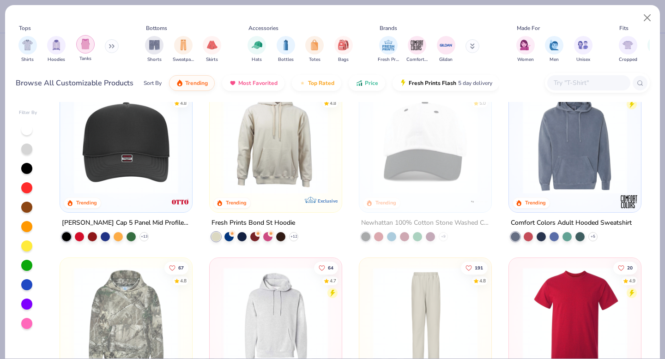
click at [88, 50] on div "filter for Tanks" at bounding box center [85, 44] width 18 height 18
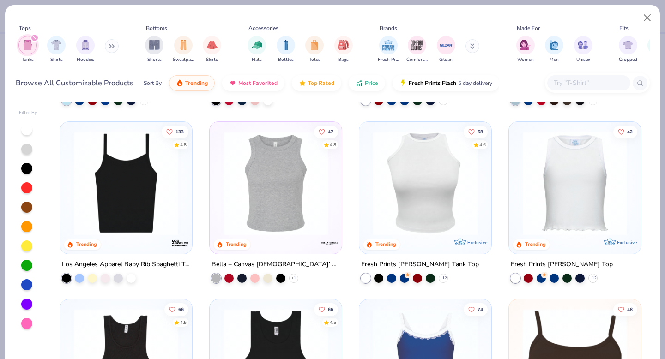
scroll to position [164, 0]
click at [309, 188] on img at bounding box center [276, 183] width 114 height 104
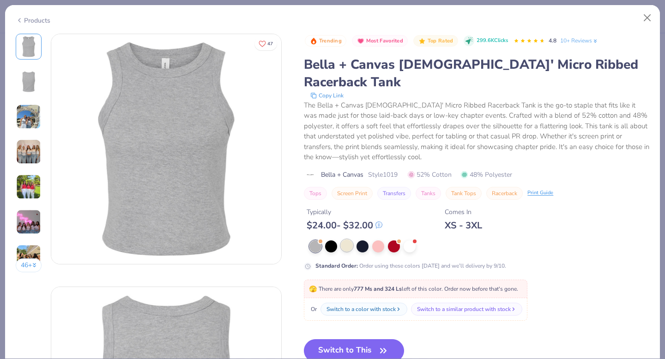
click at [346, 240] on div at bounding box center [347, 246] width 12 height 12
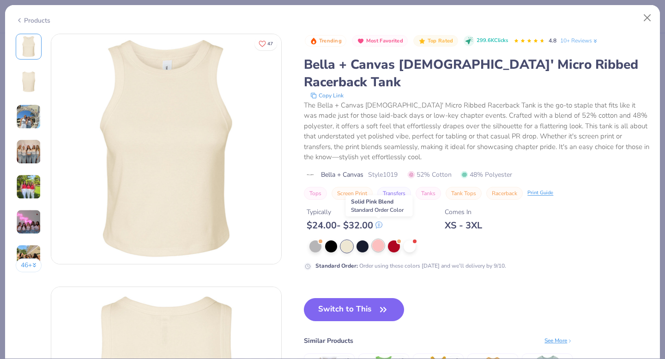
click at [378, 240] on div at bounding box center [378, 246] width 12 height 12
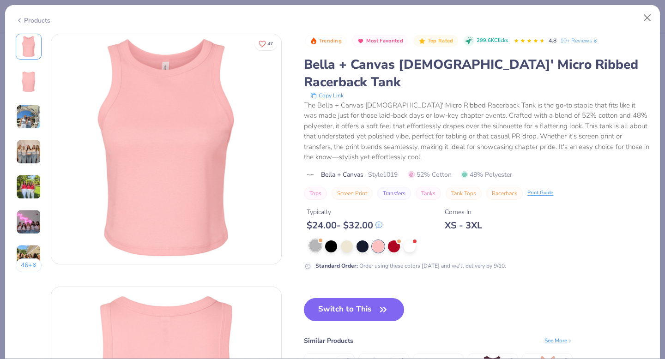
click at [311, 240] on div at bounding box center [315, 246] width 12 height 12
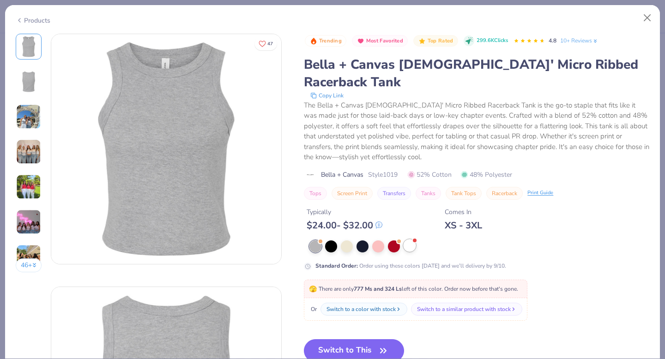
click at [407, 240] on div at bounding box center [410, 246] width 12 height 12
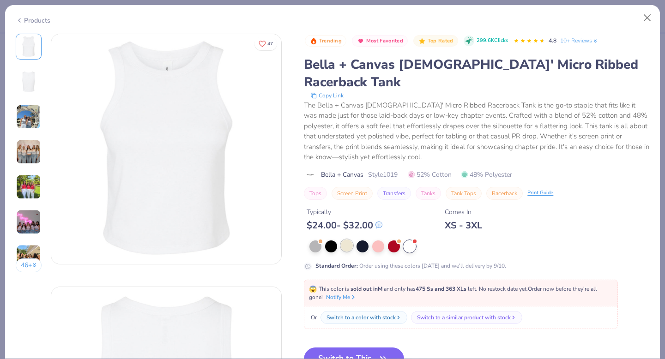
click at [347, 240] on div at bounding box center [347, 246] width 12 height 12
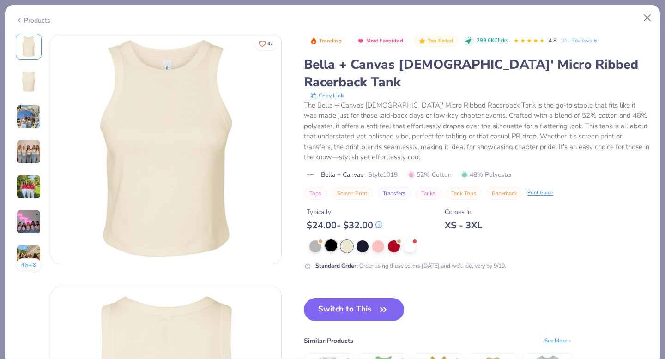
click at [334, 240] on div at bounding box center [331, 246] width 12 height 12
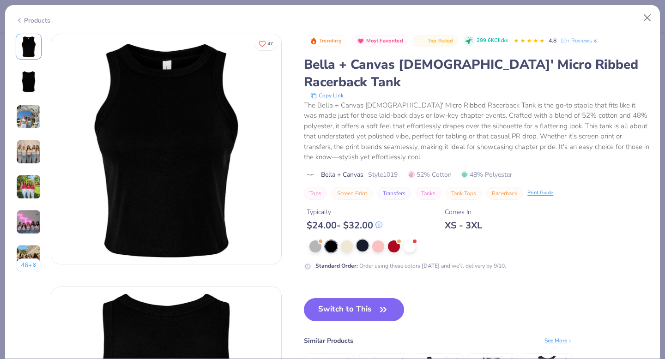
click at [369, 240] on div at bounding box center [363, 246] width 12 height 12
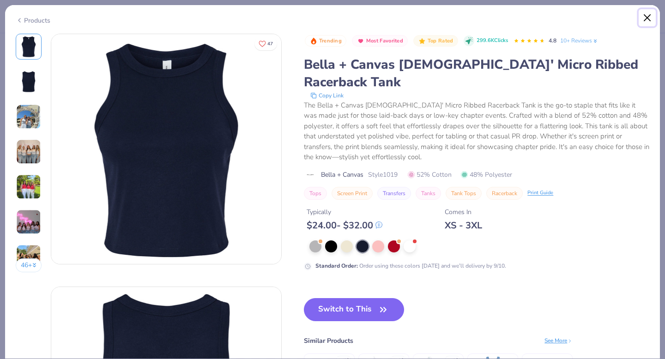
click at [649, 18] on button "Close" at bounding box center [648, 18] width 18 height 18
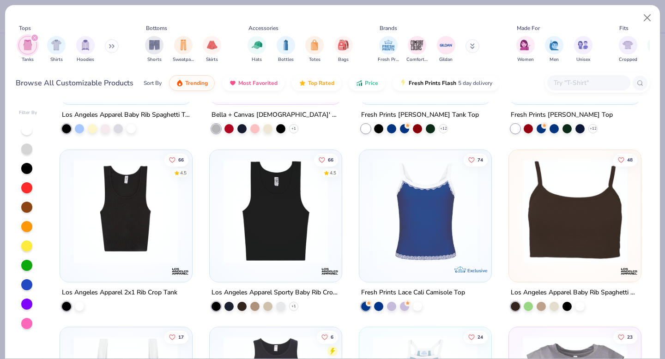
scroll to position [322, 0]
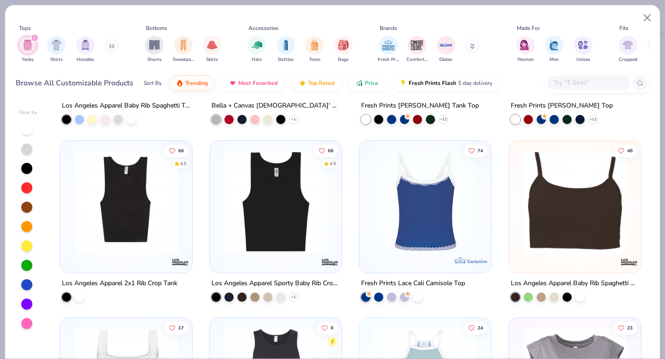
click at [369, 210] on img at bounding box center [312, 202] width 114 height 104
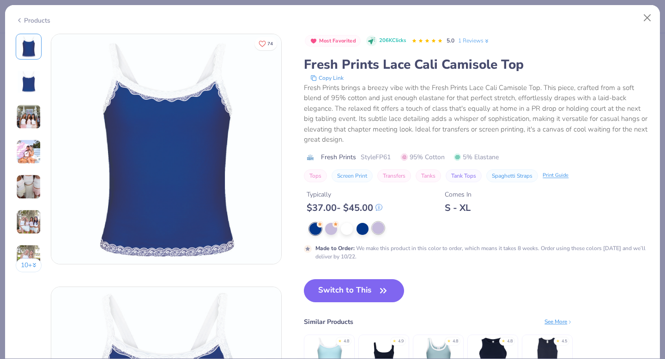
click at [374, 226] on div at bounding box center [378, 228] width 12 height 12
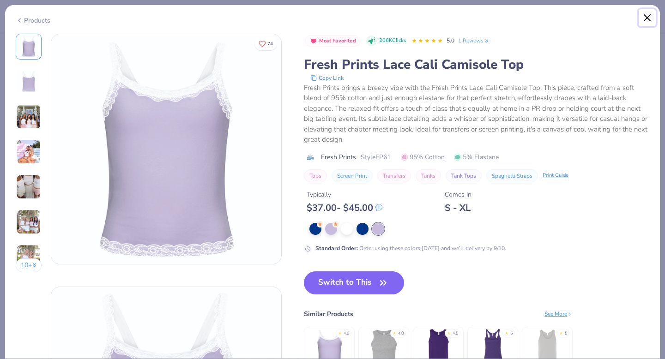
click at [647, 20] on button "Close" at bounding box center [648, 18] width 18 height 18
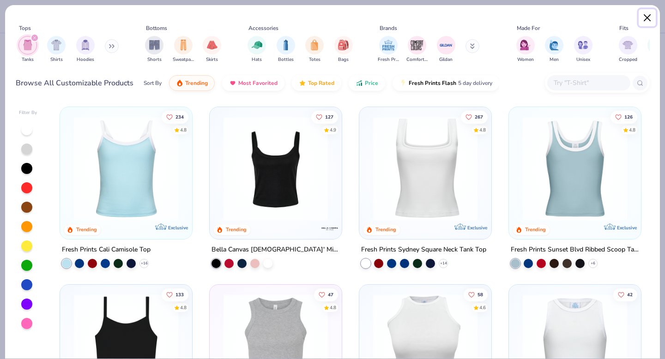
click at [649, 14] on button "Close" at bounding box center [648, 18] width 18 height 18
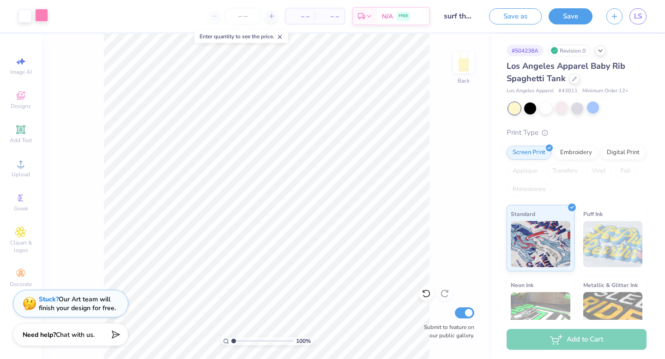
click at [47, 19] on div at bounding box center [41, 15] width 13 height 13
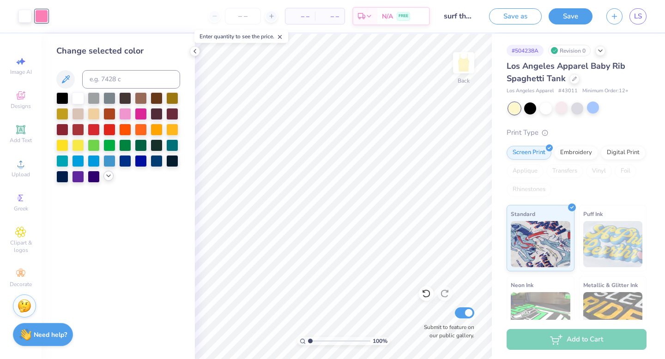
click at [108, 178] on icon at bounding box center [108, 175] width 7 height 7
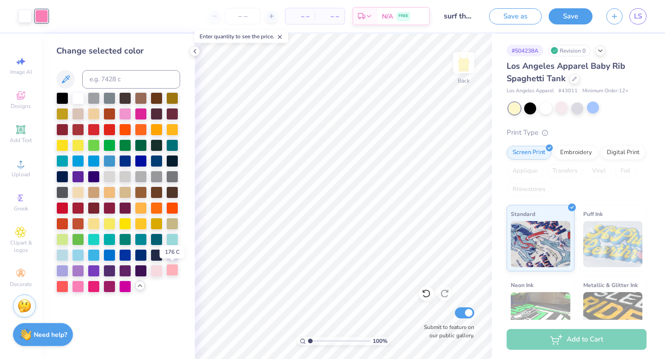
click at [173, 272] on div at bounding box center [172, 270] width 12 height 12
click at [166, 271] on div at bounding box center [172, 270] width 12 height 12
click at [157, 271] on div at bounding box center [157, 270] width 12 height 12
click at [168, 270] on div at bounding box center [172, 270] width 12 height 12
click at [125, 111] on div at bounding box center [125, 113] width 12 height 12
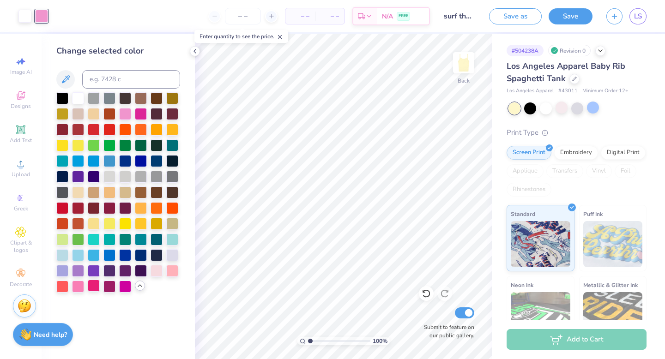
click at [93, 289] on div at bounding box center [94, 286] width 12 height 12
click at [112, 287] on div at bounding box center [109, 286] width 12 height 12
click at [93, 225] on div at bounding box center [94, 223] width 12 height 12
click at [125, 111] on div at bounding box center [125, 113] width 12 height 12
click at [77, 285] on div at bounding box center [78, 286] width 12 height 12
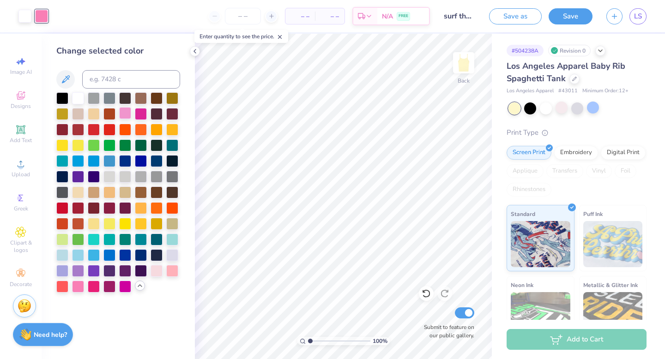
click at [125, 115] on div at bounding box center [125, 113] width 12 height 12
click at [573, 78] on icon at bounding box center [575, 78] width 4 height 4
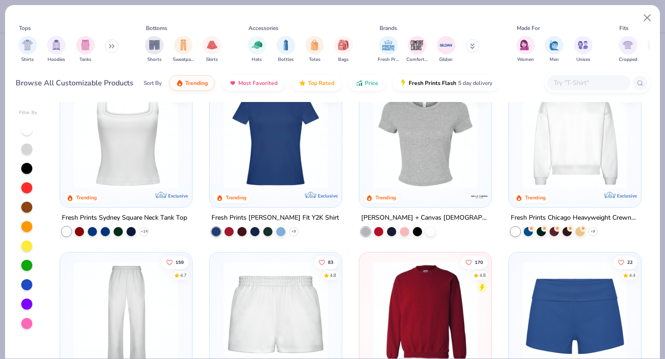
scroll to position [387, 0]
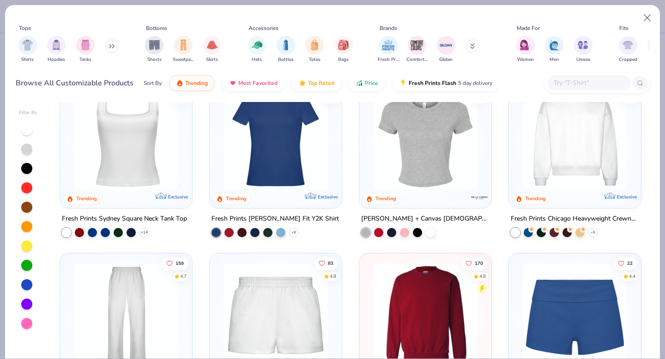
click at [397, 188] on div at bounding box center [425, 139] width 123 height 118
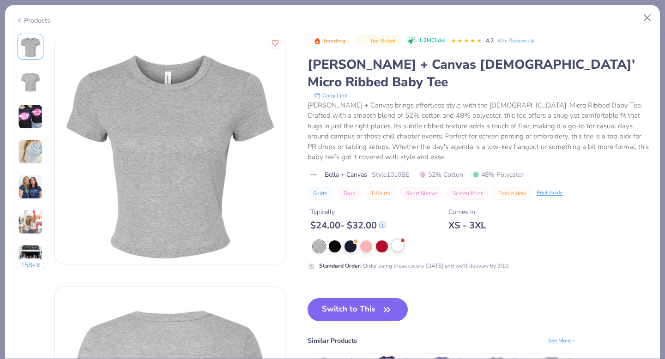
click at [400, 240] on div at bounding box center [398, 246] width 12 height 12
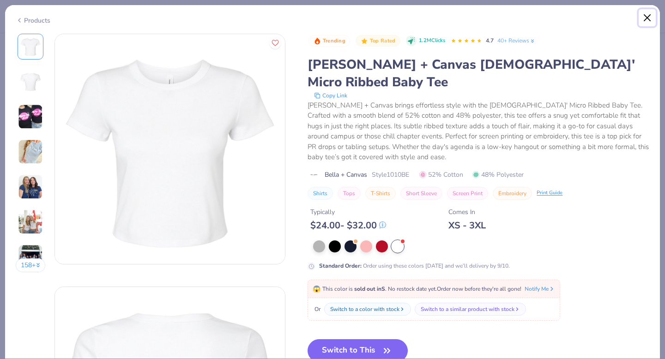
click at [648, 17] on button "Close" at bounding box center [648, 18] width 18 height 18
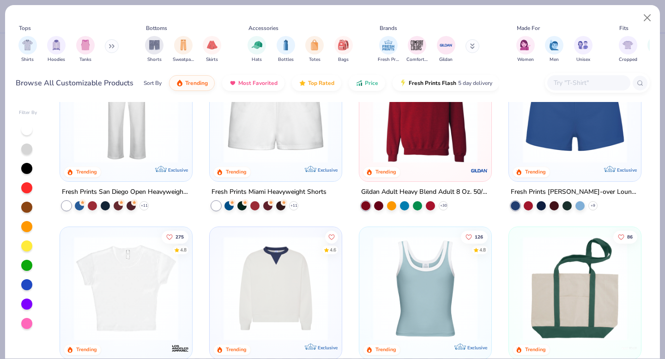
scroll to position [600, 0]
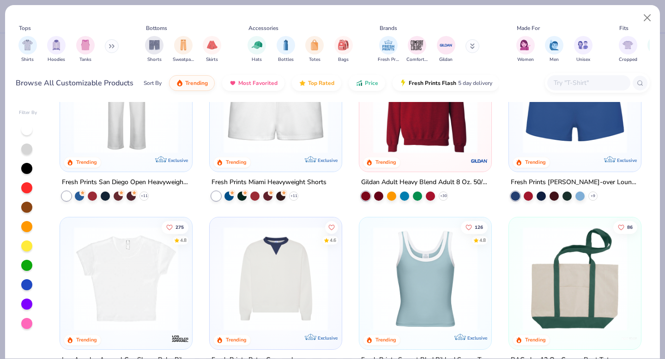
click at [126, 282] on img at bounding box center [126, 279] width 114 height 104
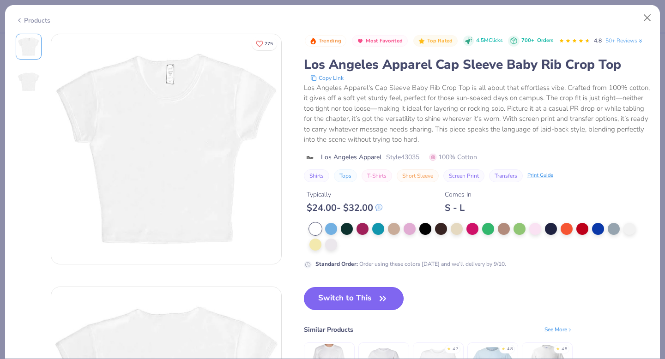
click at [392, 292] on button "Switch to This" at bounding box center [354, 298] width 100 height 23
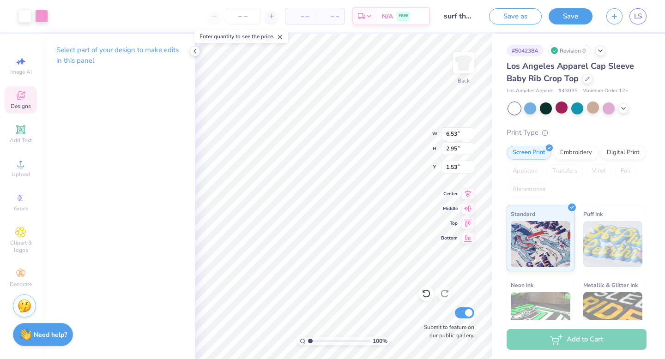
type input "1.53"
click at [623, 110] on icon at bounding box center [623, 107] width 7 height 7
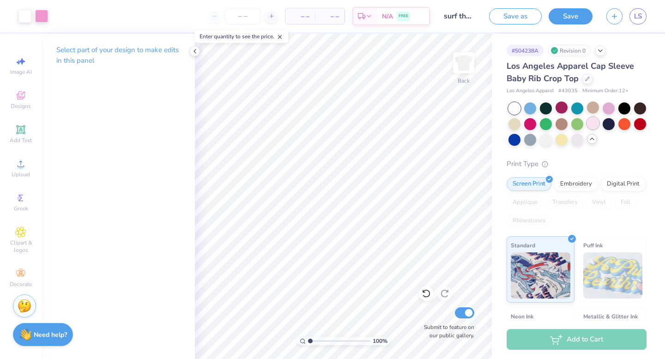
click at [593, 126] on div at bounding box center [593, 123] width 12 height 12
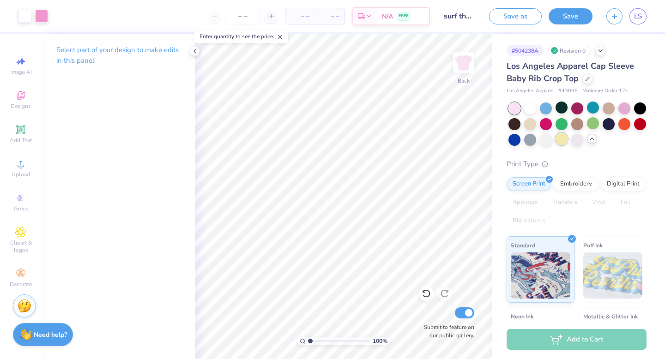
click at [565, 136] on div at bounding box center [562, 139] width 12 height 12
click at [593, 141] on icon at bounding box center [591, 138] width 7 height 7
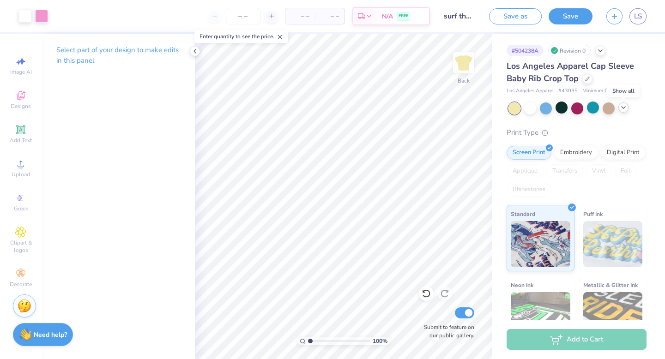
click at [627, 110] on div at bounding box center [623, 108] width 10 height 10
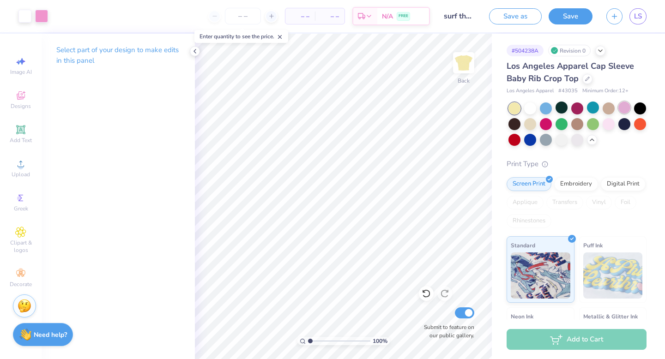
click at [625, 108] on div at bounding box center [624, 108] width 12 height 12
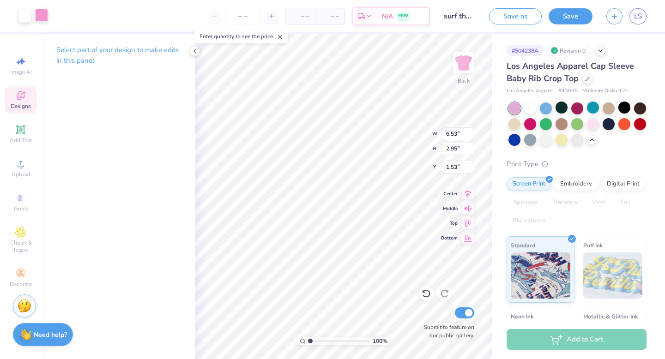
click at [39, 17] on div at bounding box center [41, 15] width 13 height 13
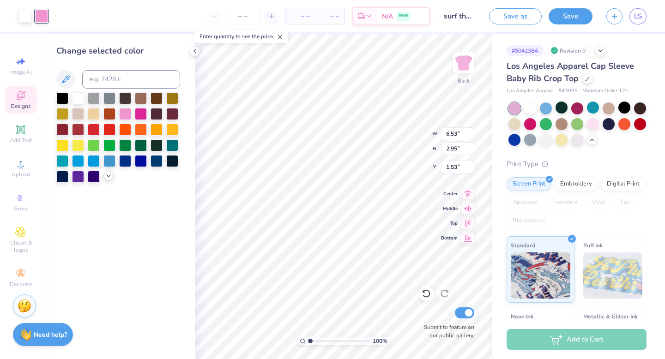
click at [109, 176] on icon at bounding box center [108, 175] width 7 height 7
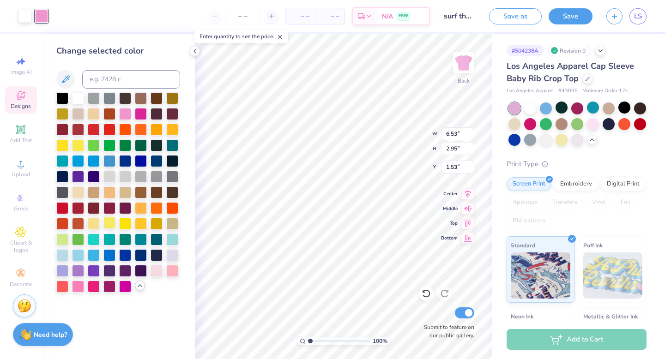
click at [110, 225] on div at bounding box center [109, 223] width 12 height 12
click at [94, 225] on div at bounding box center [94, 223] width 12 height 12
click at [596, 122] on div at bounding box center [593, 123] width 12 height 12
click at [172, 234] on div at bounding box center [172, 239] width 12 height 12
click at [61, 255] on div at bounding box center [62, 255] width 12 height 12
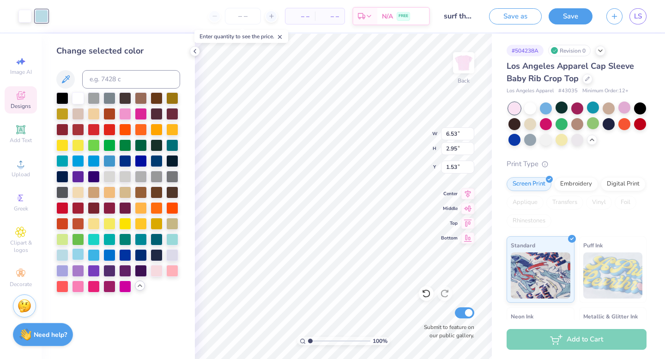
click at [79, 255] on div at bounding box center [78, 255] width 12 height 12
click at [61, 207] on div at bounding box center [62, 207] width 12 height 12
click at [528, 107] on div at bounding box center [530, 108] width 12 height 12
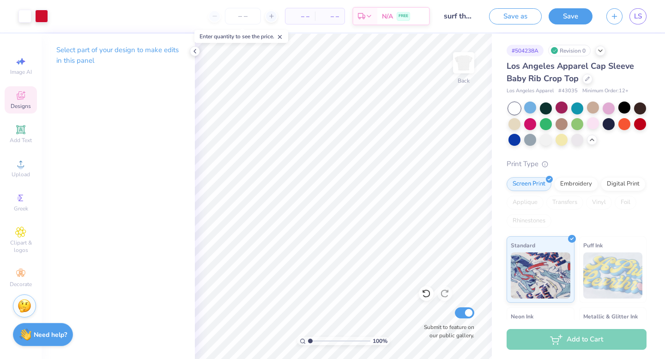
click at [23, 95] on icon at bounding box center [21, 95] width 8 height 8
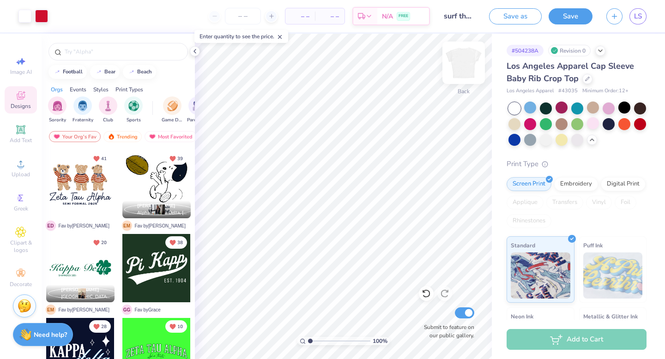
click at [467, 66] on img at bounding box center [463, 62] width 37 height 37
click at [469, 64] on img at bounding box center [463, 62] width 37 height 37
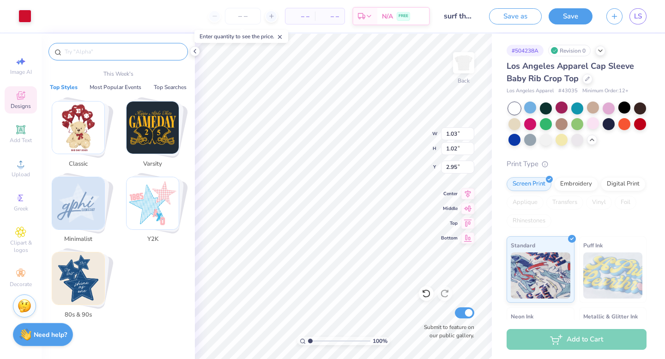
type input "1.03"
type input "1.02"
type input "2.95"
click at [89, 52] on input "text" at bounding box center [123, 51] width 118 height 9
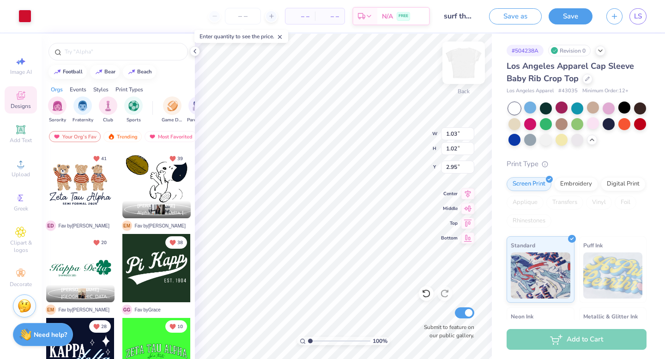
click at [463, 67] on img at bounding box center [463, 62] width 37 height 37
click at [463, 57] on img at bounding box center [463, 62] width 37 height 37
click at [195, 50] on icon at bounding box center [194, 51] width 7 height 7
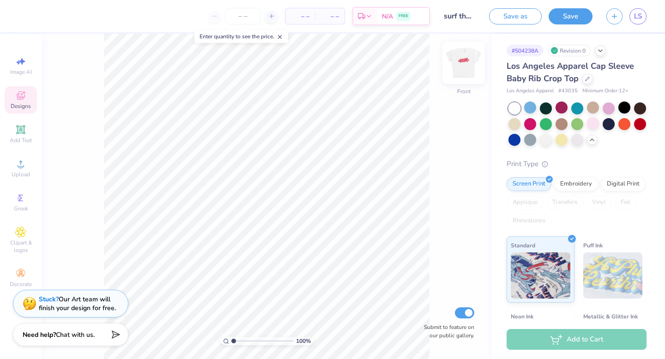
click at [468, 63] on img at bounding box center [463, 62] width 37 height 37
click at [14, 239] on span "Clipart & logos" at bounding box center [21, 246] width 32 height 15
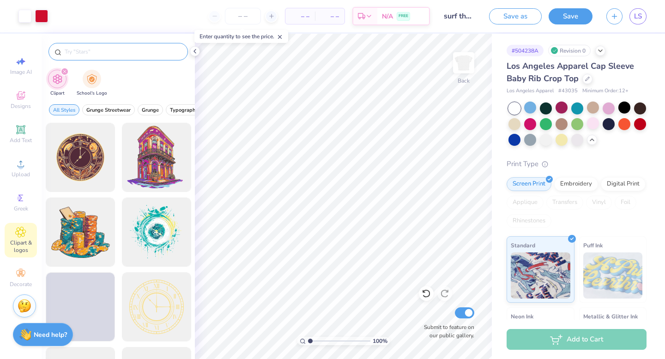
click at [94, 53] on input "text" at bounding box center [123, 51] width 118 height 9
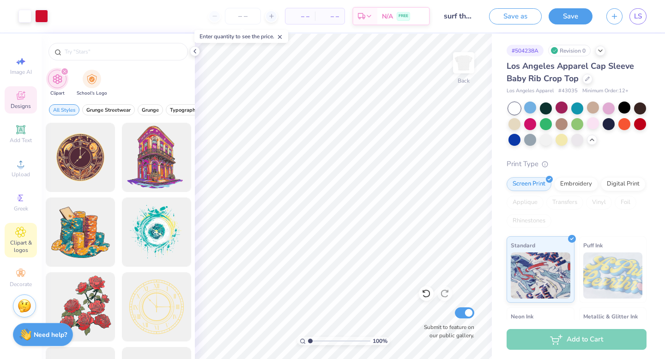
click at [24, 96] on icon at bounding box center [21, 95] width 8 height 8
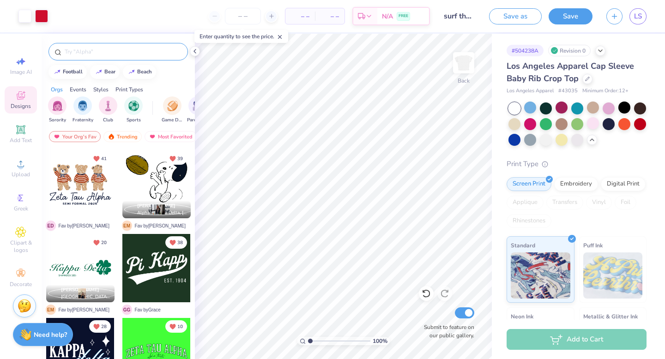
click at [97, 50] on input "text" at bounding box center [123, 51] width 118 height 9
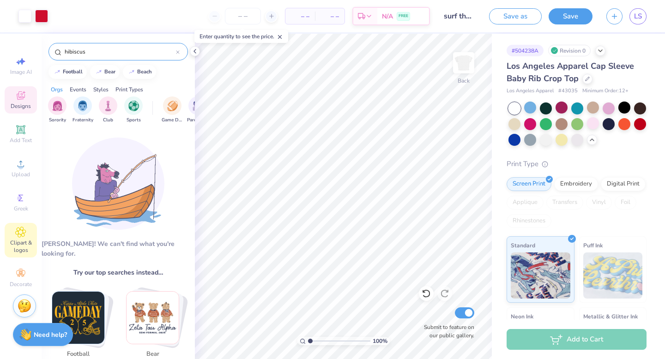
type input "hibiscus"
click at [24, 241] on span "Clipart & logos" at bounding box center [21, 246] width 32 height 15
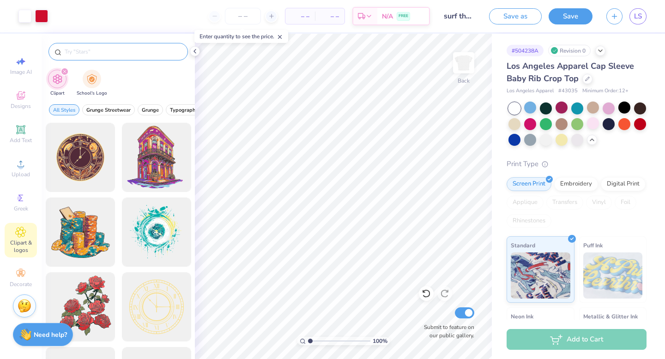
click at [86, 51] on input "text" at bounding box center [123, 51] width 118 height 9
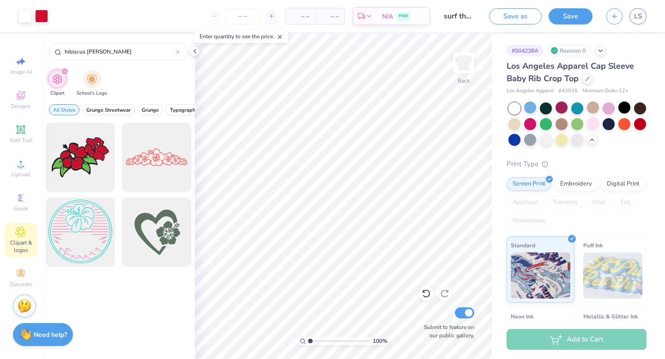
type input "hibiscus flowe"
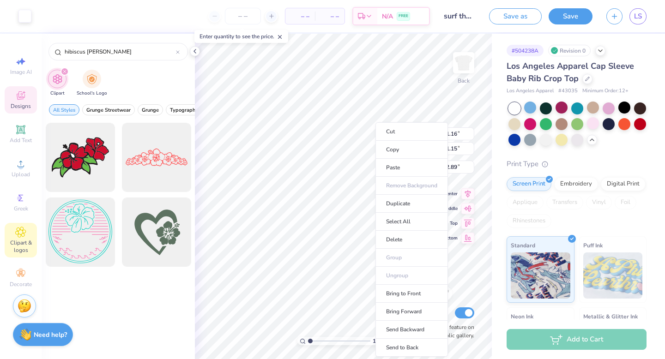
type input "1.16"
type input "1.15"
type input "2.89"
click at [399, 150] on li "Copy" at bounding box center [412, 150] width 73 height 18
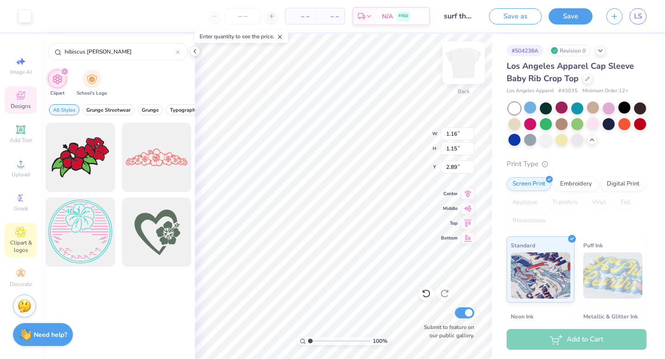
click at [464, 63] on img at bounding box center [463, 62] width 37 height 37
click at [639, 125] on div at bounding box center [640, 123] width 12 height 12
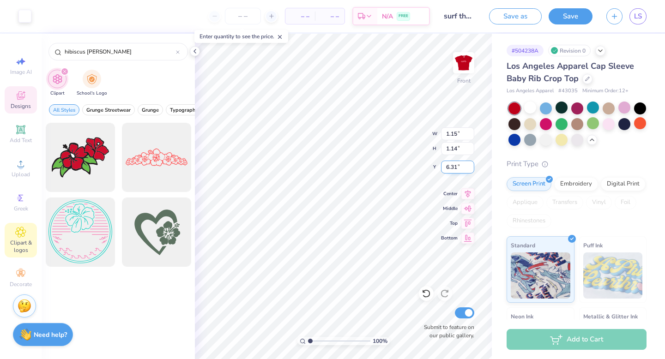
type input "14.36"
type input "2.15"
type input "2.14"
type input "13.36"
type input "3.65"
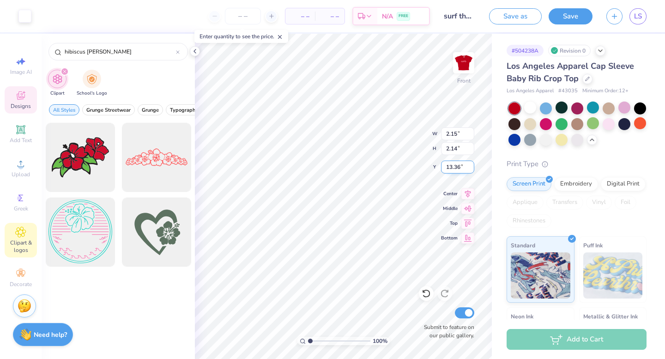
type input "3.63"
type input "11.86"
type input "1.94"
type input "1.93"
type input "13.57"
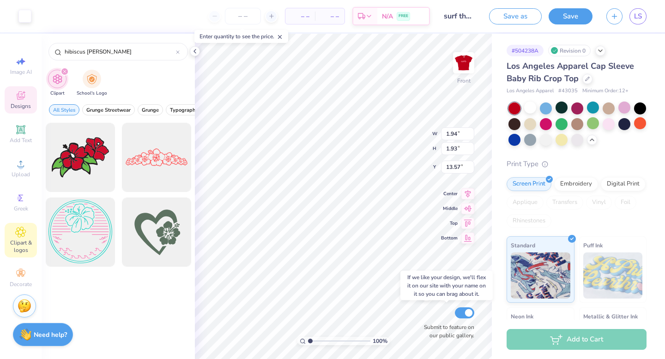
click at [422, 308] on div "100 % Front W 1.94 1.94 " H 1.93 1.93 " Y 13.57 13.57 " Center Middle Top Botto…" at bounding box center [343, 197] width 297 height 326
type input "0.74"
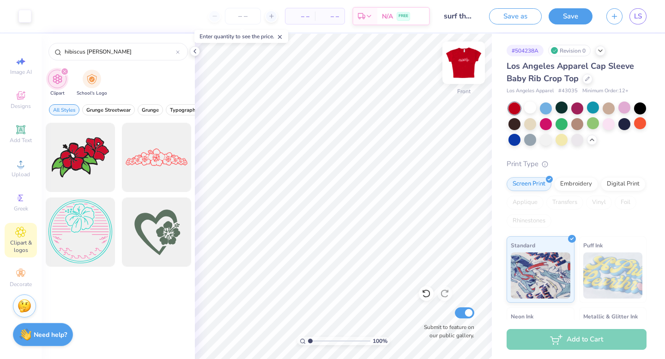
click at [469, 62] on img at bounding box center [463, 62] width 37 height 37
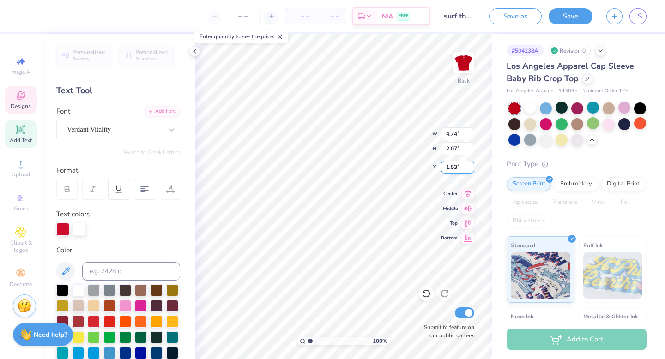
type input "4.74"
type input "2.07"
type input "1.53"
click at [404, 126] on div "100 % Back W 4.74 4.74 " H 2.07 2.07 " Y 1.53 1.53 " Center Middle Top Bottom S…" at bounding box center [343, 197] width 297 height 326
click at [24, 18] on div at bounding box center [24, 15] width 13 height 13
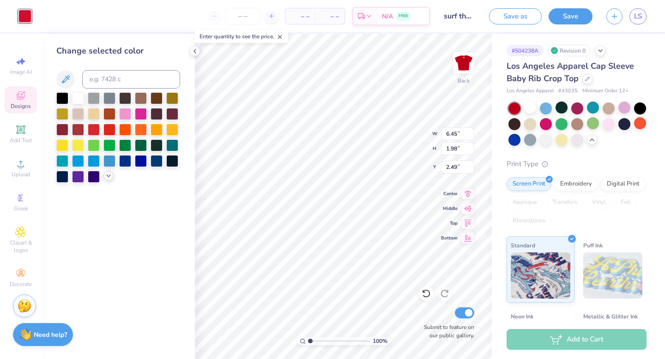
click at [110, 176] on icon at bounding box center [108, 175] width 7 height 7
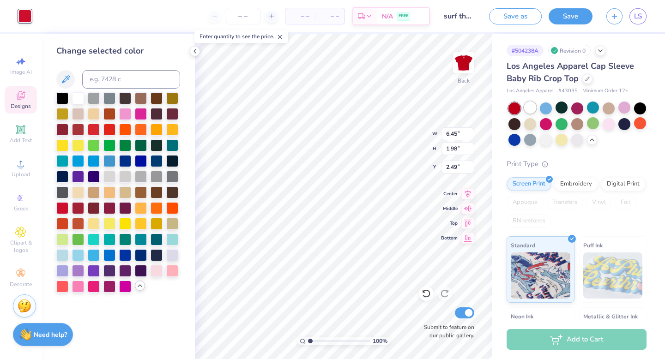
click at [531, 108] on div at bounding box center [530, 108] width 12 height 12
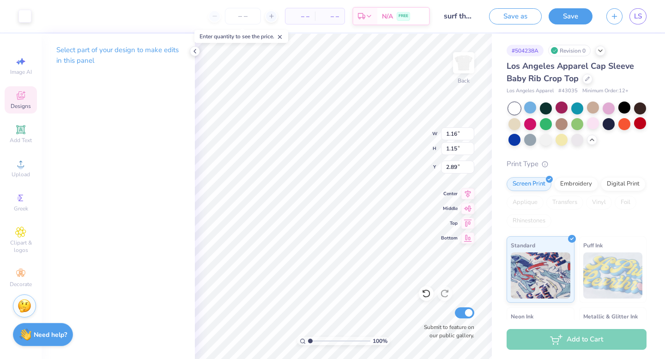
type input "1.16"
type input "1.15"
type input "3.00"
type input "6.53"
type input "2.95"
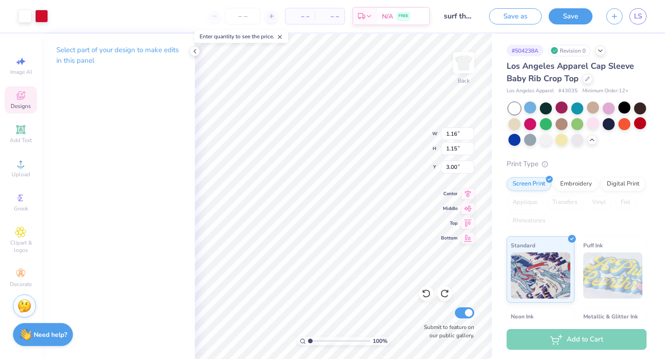
type input "1.53"
click at [464, 65] on img at bounding box center [463, 62] width 37 height 37
click at [28, 15] on div at bounding box center [24, 15] width 13 height 13
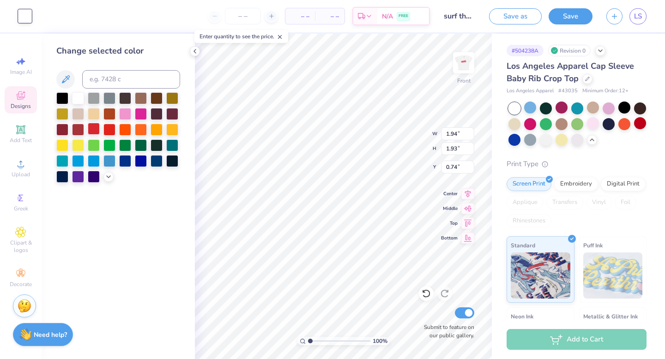
click at [92, 132] on div at bounding box center [94, 129] width 12 height 12
click at [112, 127] on div at bounding box center [109, 129] width 12 height 12
click at [93, 131] on div at bounding box center [94, 129] width 12 height 12
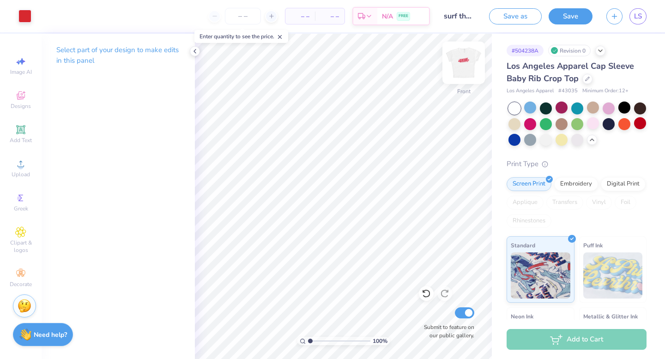
click at [467, 65] on img at bounding box center [463, 62] width 37 height 37
click at [467, 65] on img at bounding box center [464, 63] width 18 height 18
click at [467, 57] on img at bounding box center [463, 62] width 37 height 37
click at [464, 67] on img at bounding box center [463, 62] width 37 height 37
click at [567, 142] on div at bounding box center [562, 139] width 12 height 12
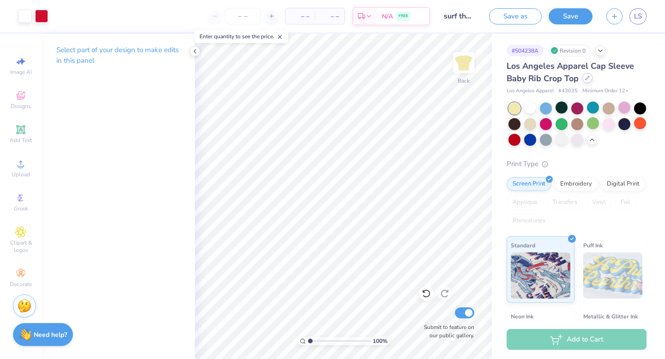
click at [589, 80] on icon at bounding box center [587, 78] width 5 height 5
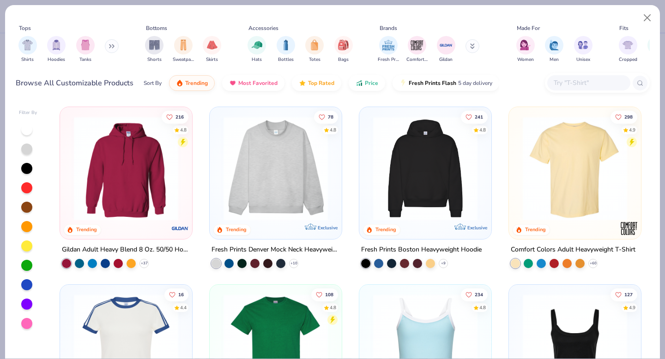
scroll to position [139, 0]
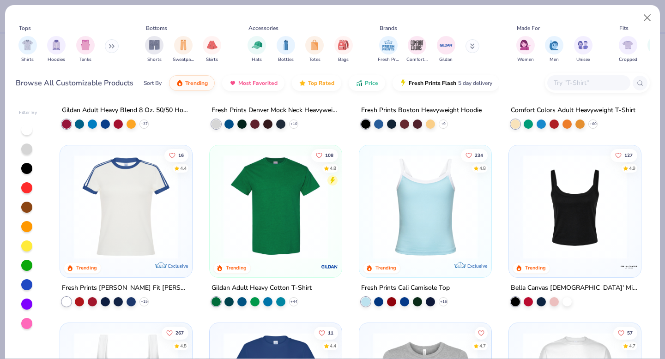
click at [588, 85] on input "text" at bounding box center [588, 83] width 71 height 11
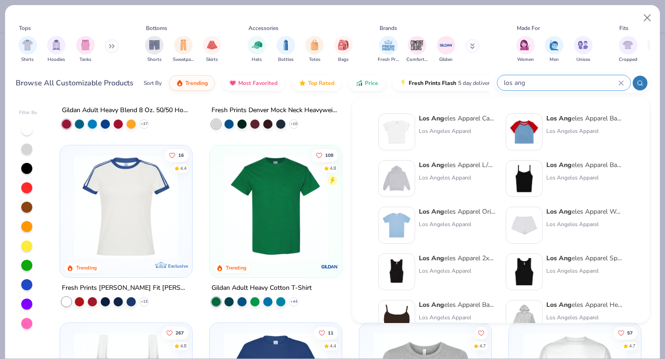
type input "los ang"
click at [561, 179] on div "Los Angeles Apparel" at bounding box center [585, 178] width 78 height 8
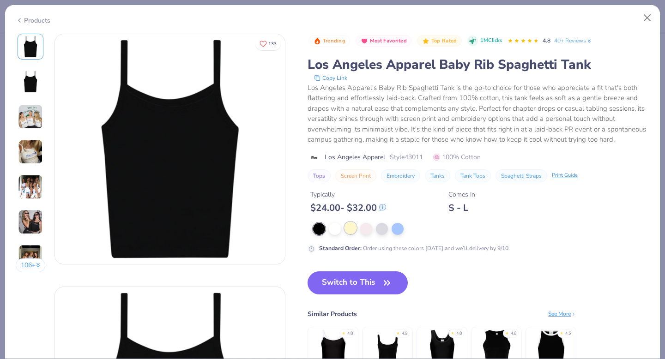
click at [352, 225] on div at bounding box center [351, 228] width 12 height 12
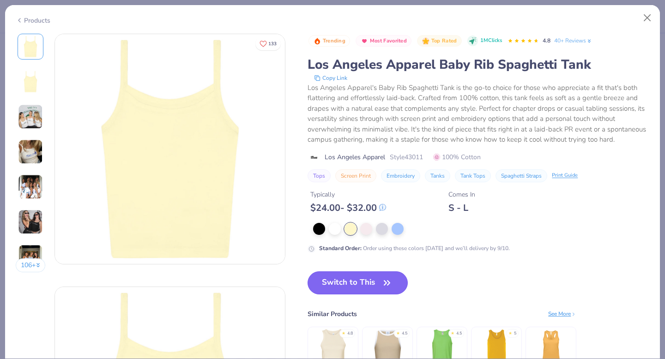
click at [352, 284] on button "Switch to This" at bounding box center [358, 283] width 100 height 23
click at [366, 284] on button "Switch to This" at bounding box center [358, 283] width 100 height 23
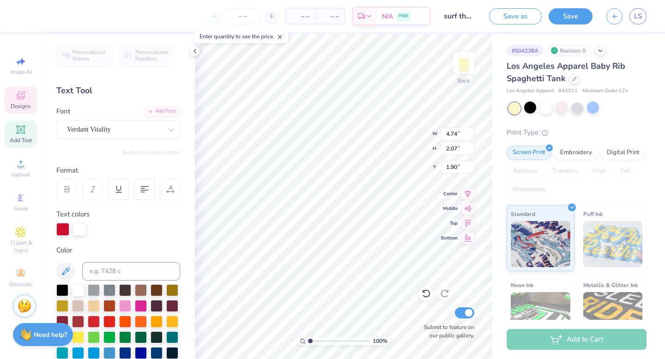
type input "1.90"
type input "6.53"
type input "2.95"
type input "0.95"
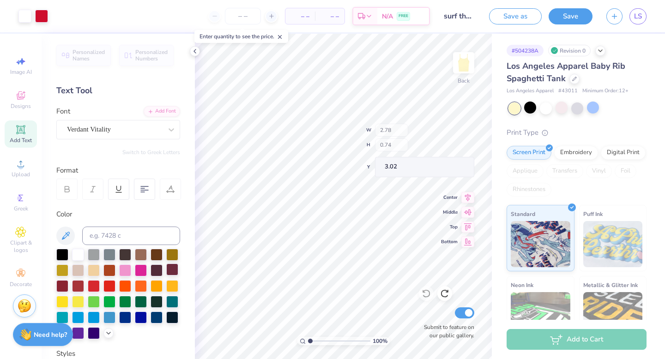
type input "3.02"
type input "1.49"
click at [546, 106] on div at bounding box center [546, 108] width 12 height 12
click at [571, 156] on div "Embroidery" at bounding box center [576, 152] width 44 height 14
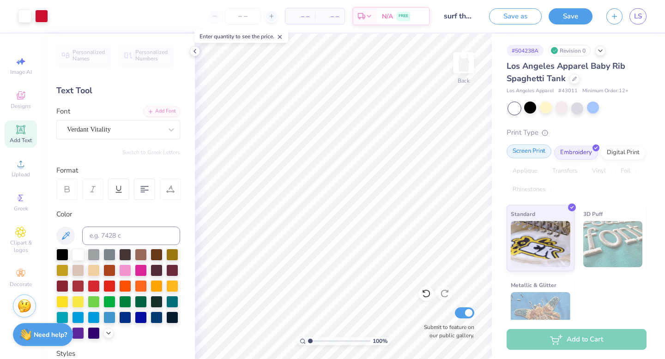
click at [533, 151] on div "Screen Print" at bounding box center [529, 152] width 45 height 14
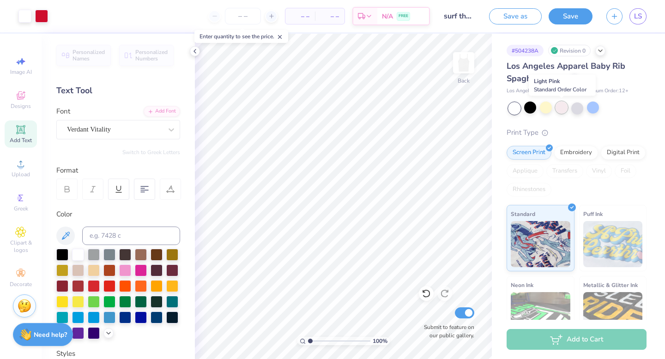
click at [561, 110] on div at bounding box center [562, 108] width 12 height 12
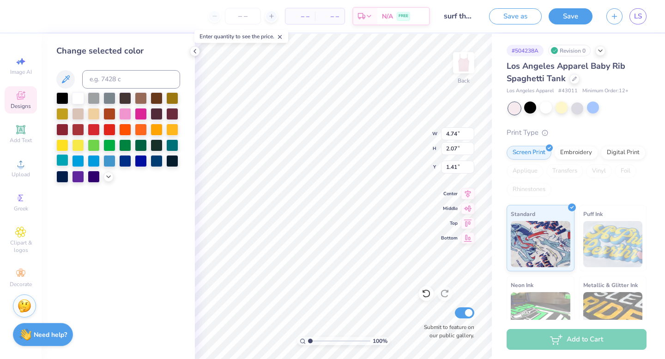
click at [65, 161] on div at bounding box center [62, 160] width 12 height 12
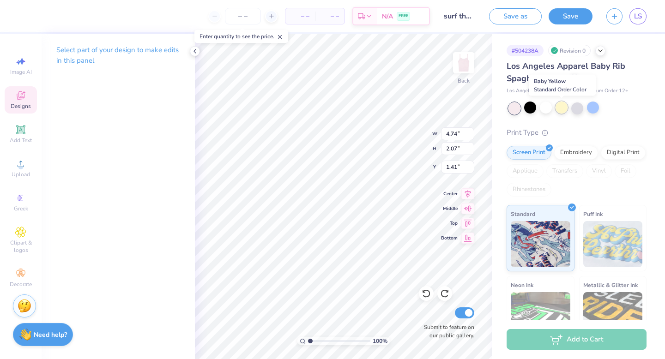
click at [563, 107] on div at bounding box center [562, 108] width 12 height 12
click at [40, 15] on div at bounding box center [41, 15] width 13 height 13
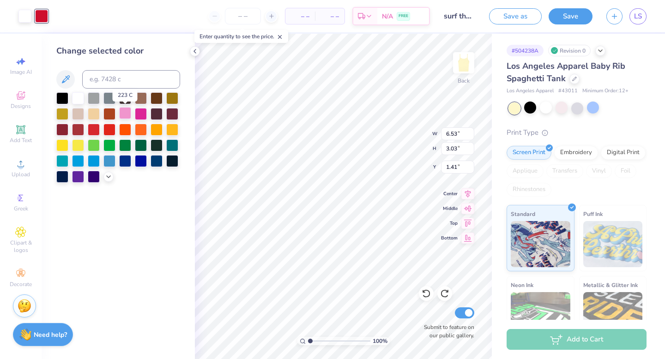
click at [124, 111] on div at bounding box center [125, 113] width 12 height 12
click at [107, 174] on icon at bounding box center [108, 175] width 7 height 7
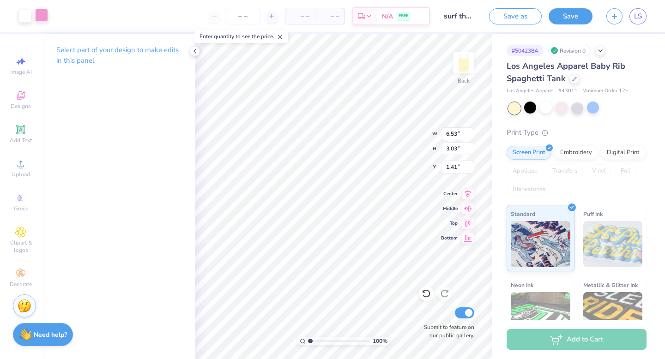
click at [44, 18] on div at bounding box center [41, 15] width 13 height 13
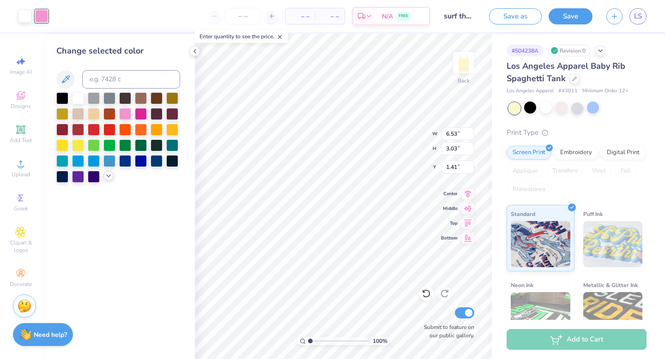
click at [108, 175] on icon at bounding box center [108, 175] width 7 height 7
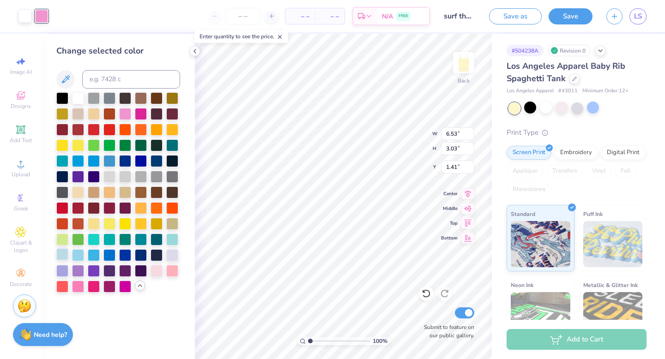
click at [65, 255] on div at bounding box center [62, 255] width 12 height 12
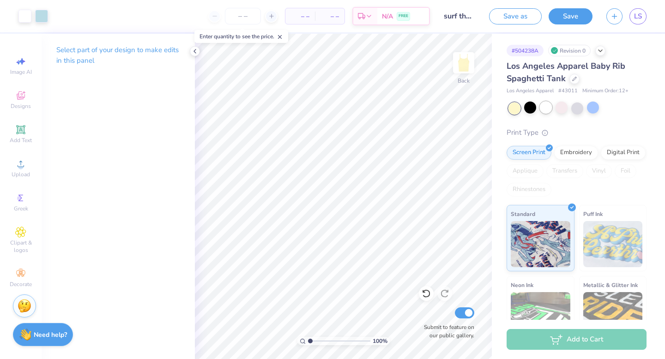
click at [549, 107] on div at bounding box center [546, 108] width 12 height 12
click at [42, 17] on div at bounding box center [41, 15] width 13 height 13
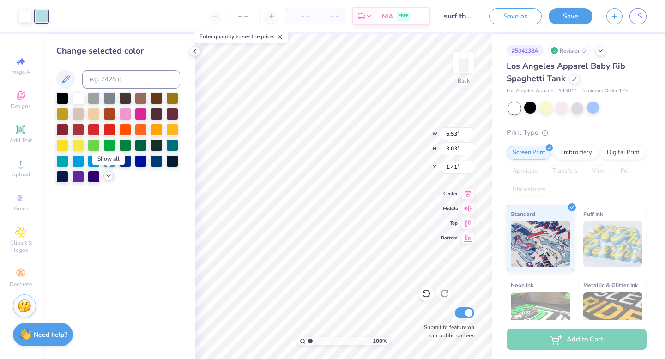
click at [109, 178] on icon at bounding box center [108, 175] width 7 height 7
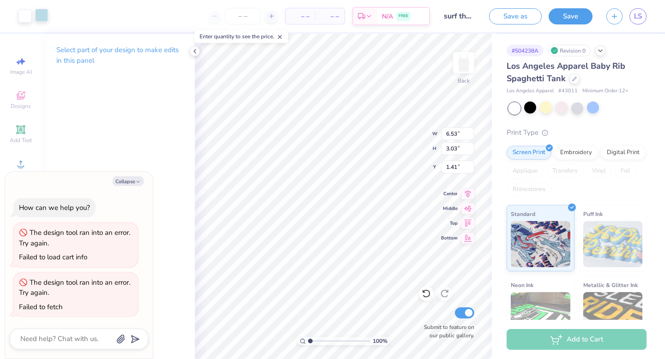
click at [37, 15] on div at bounding box center [41, 15] width 13 height 13
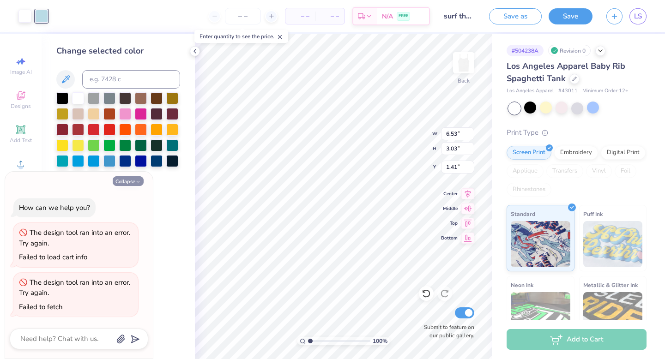
click at [132, 179] on button "Collapse" at bounding box center [128, 181] width 31 height 10
type textarea "x"
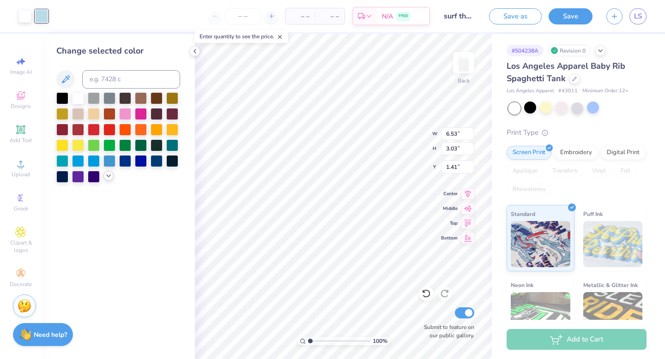
click at [107, 177] on icon at bounding box center [108, 175] width 7 height 7
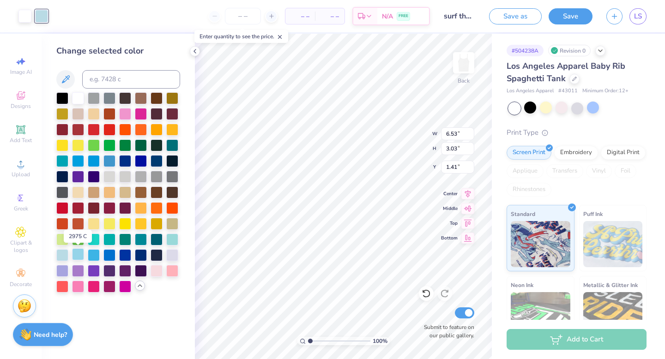
click at [78, 255] on div at bounding box center [78, 255] width 12 height 12
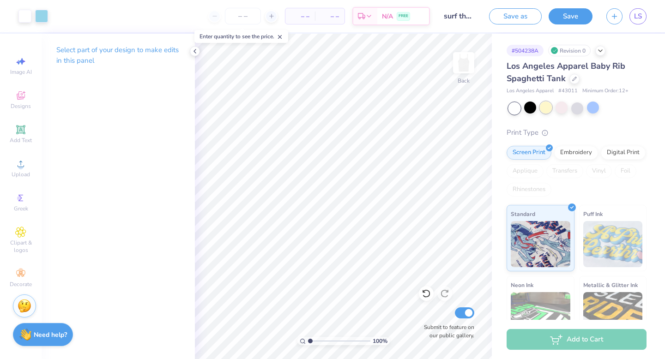
click at [546, 107] on div at bounding box center [546, 108] width 12 height 12
click at [42, 18] on div at bounding box center [41, 15] width 13 height 13
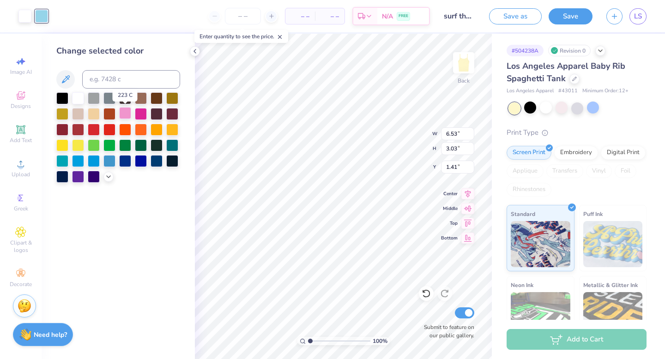
click at [127, 113] on div at bounding box center [125, 113] width 12 height 12
click at [128, 114] on div at bounding box center [125, 113] width 12 height 12
